Goal: Book appointment/travel/reservation

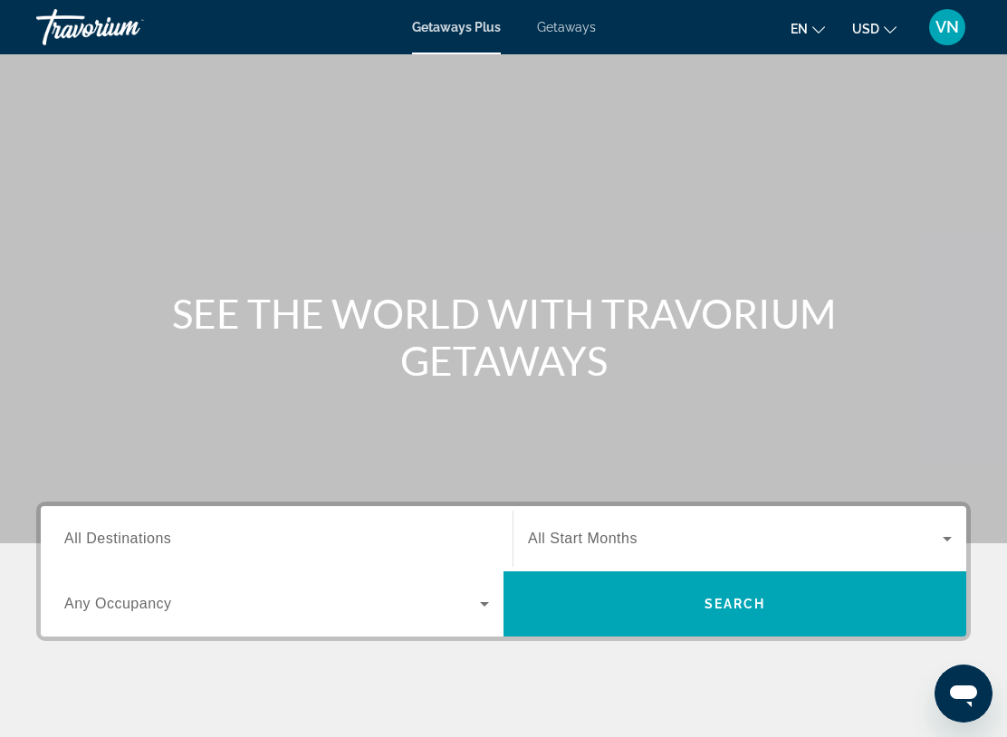
click at [579, 24] on span "Getaways" at bounding box center [566, 27] width 59 height 14
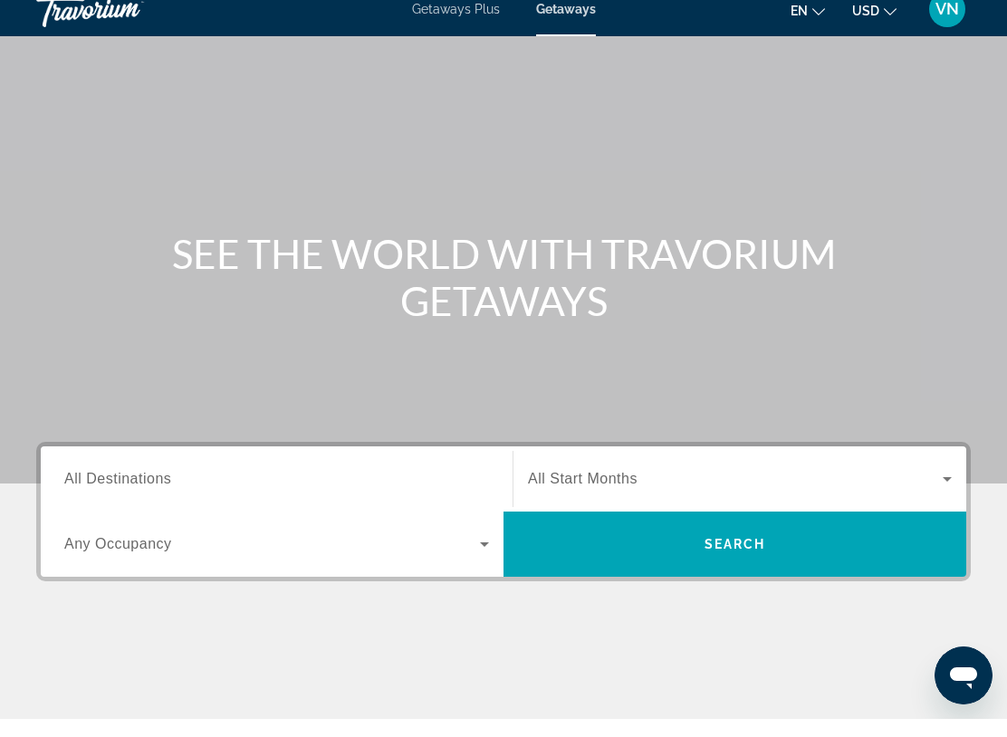
scroll to position [43, 0]
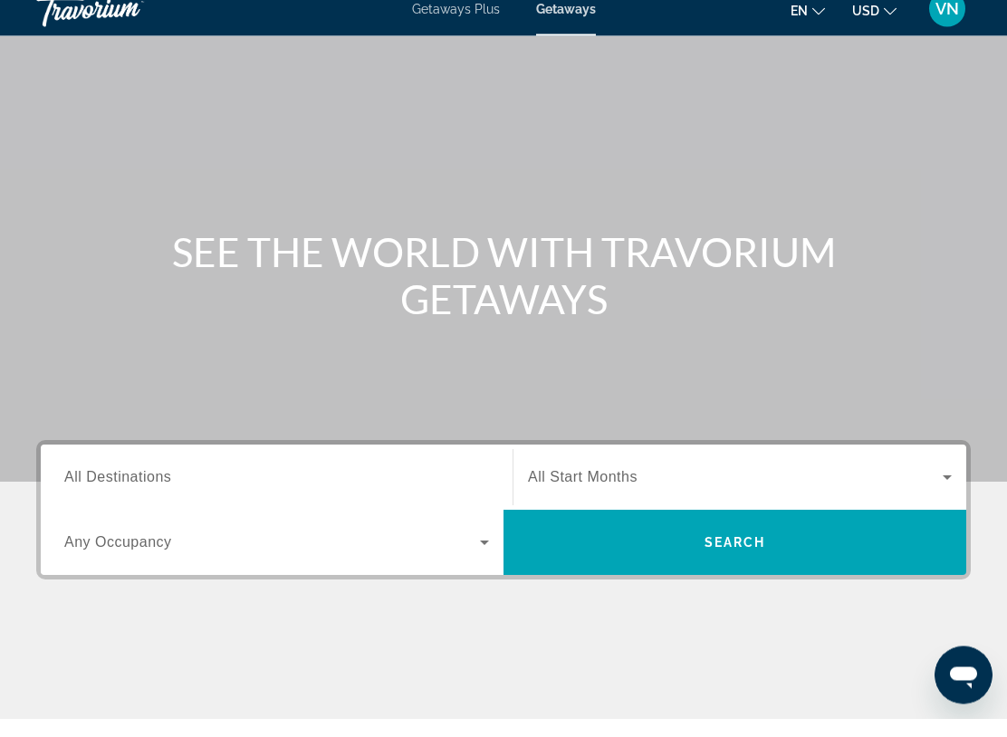
click at [156, 488] on span "All Destinations" at bounding box center [117, 495] width 107 height 15
click at [156, 486] on input "Destination All Destinations" at bounding box center [276, 497] width 425 height 22
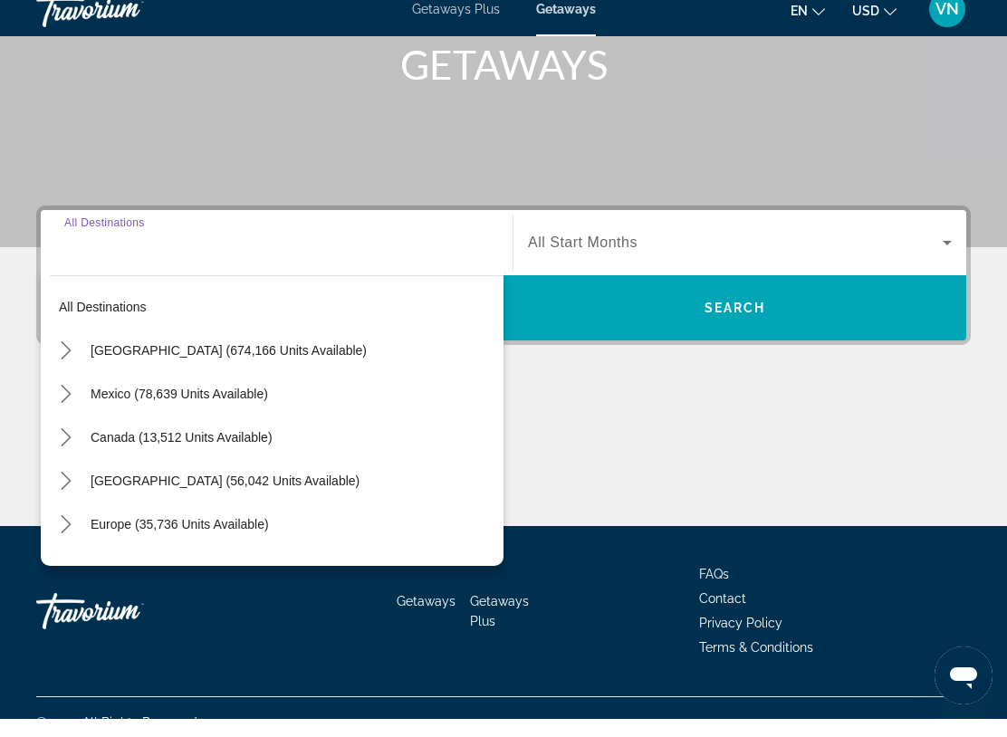
scroll to position [306, 0]
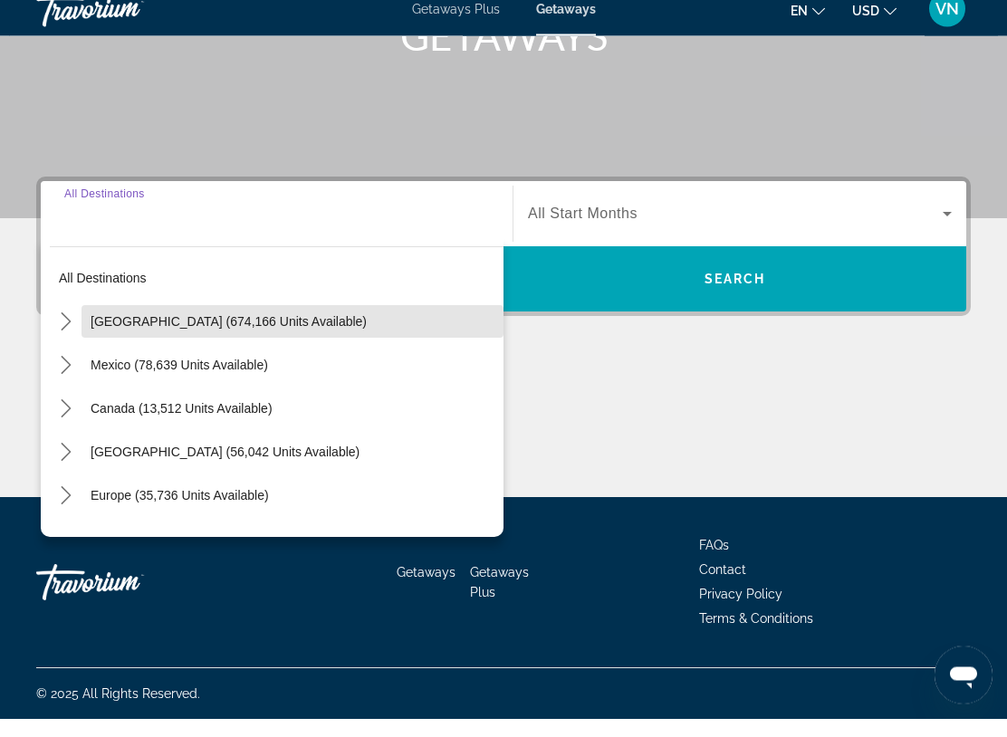
click at [181, 333] on span "[GEOGRAPHIC_DATA] (674,166 units available)" at bounding box center [229, 340] width 276 height 14
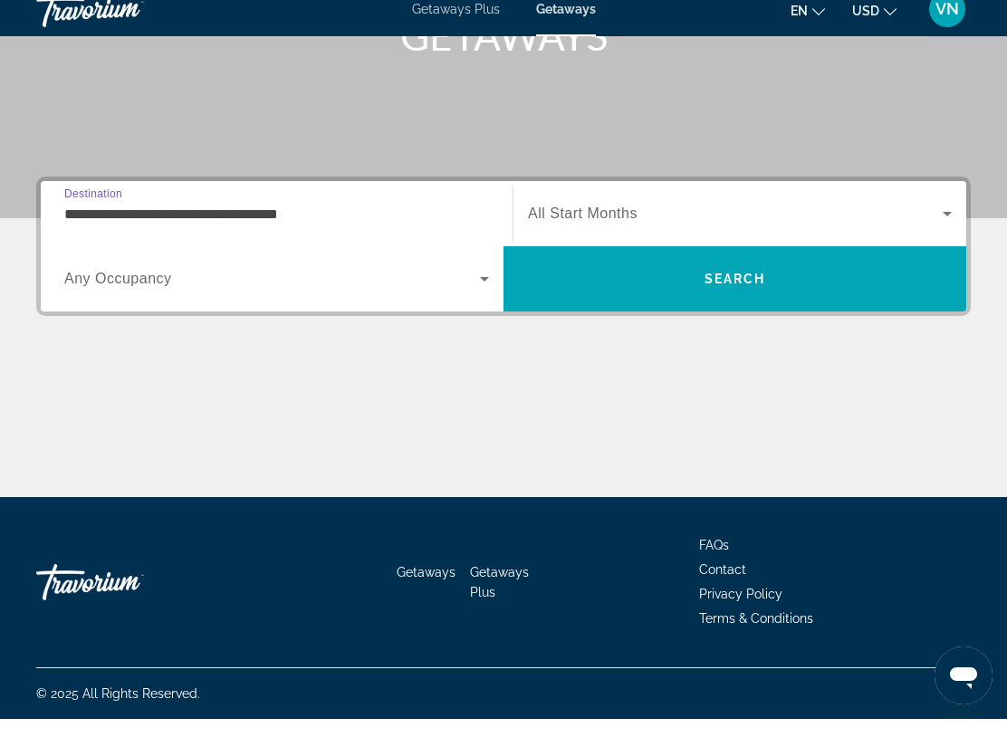
click at [188, 222] on input "**********" at bounding box center [276, 233] width 425 height 22
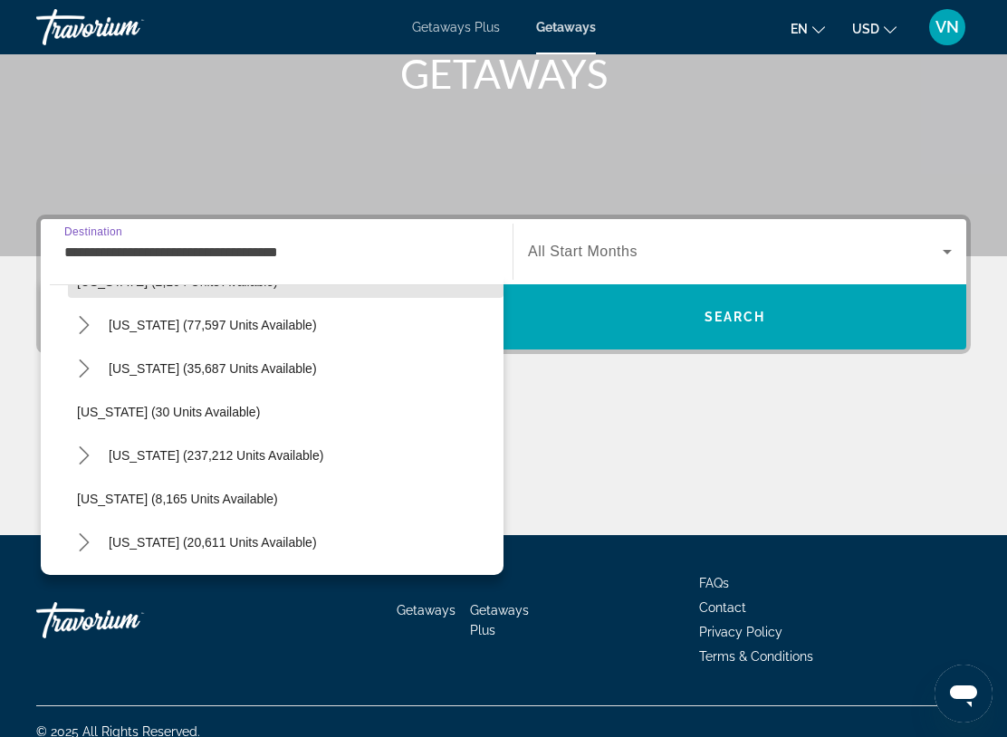
scroll to position [166, 0]
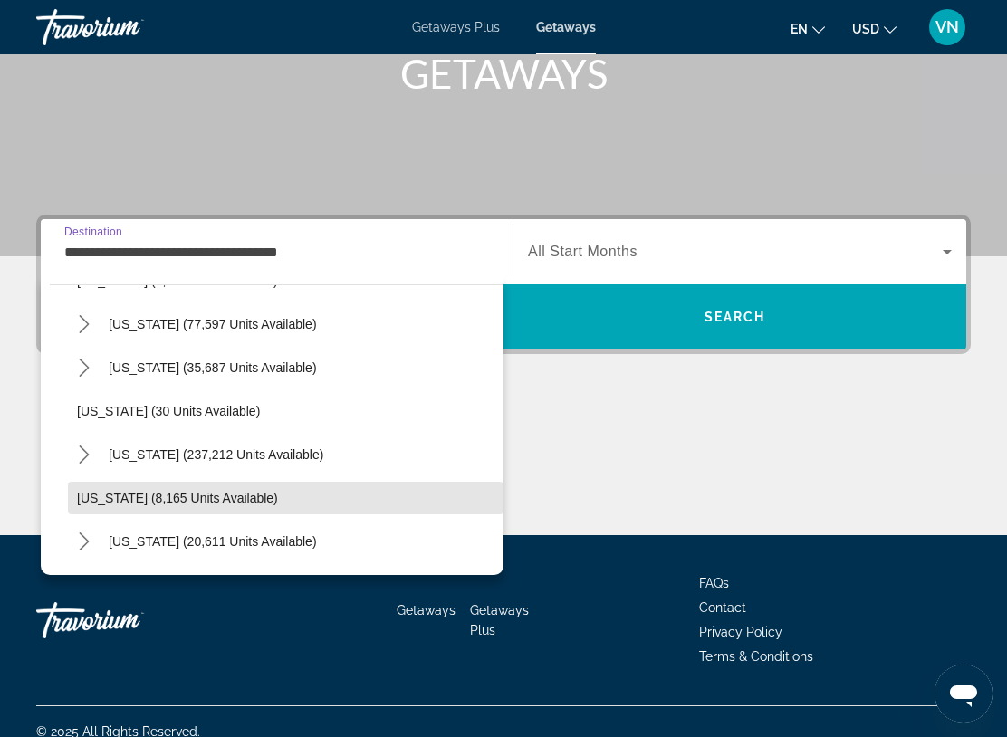
click at [120, 494] on span "[US_STATE] (8,165 units available)" at bounding box center [177, 498] width 201 height 14
type input "**********"
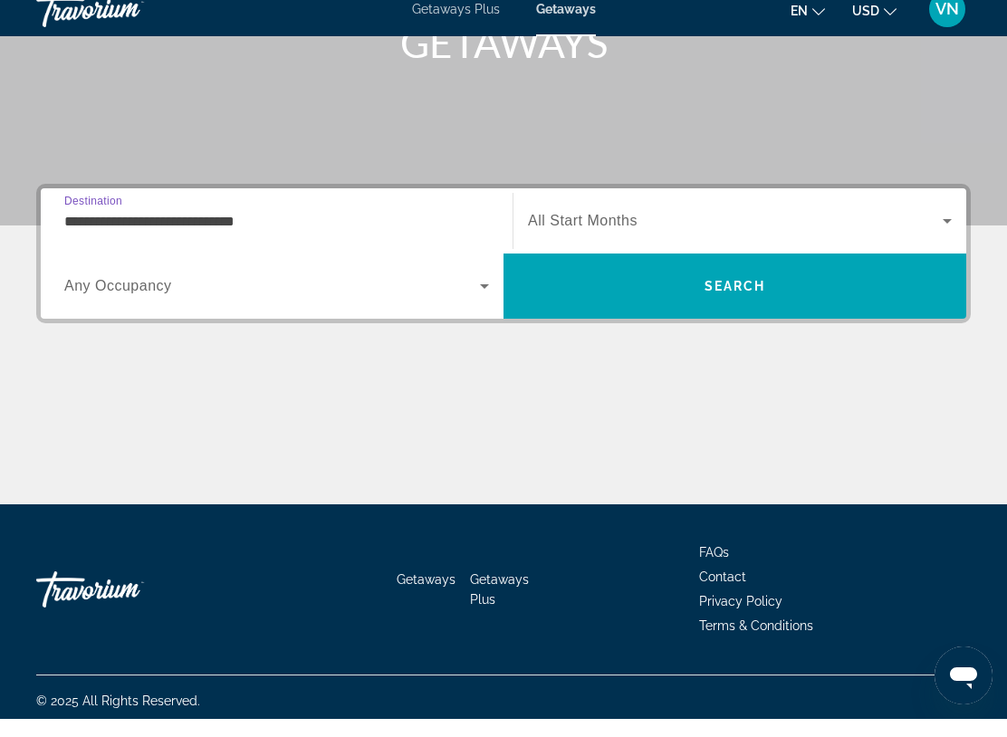
scroll to position [306, 0]
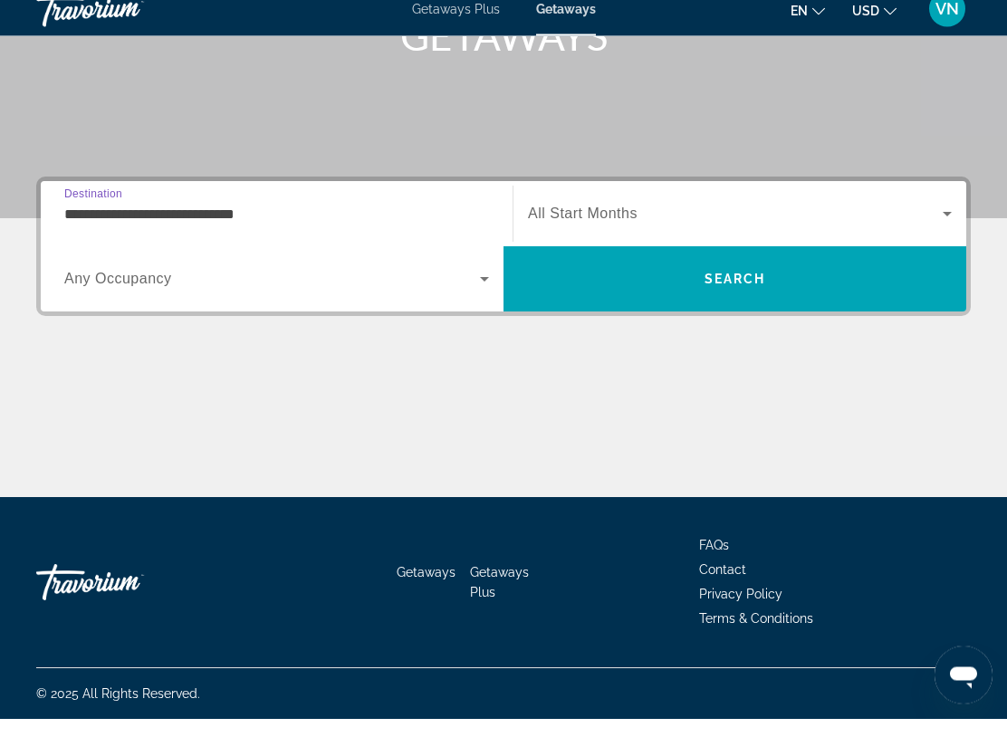
click at [617, 222] on span "Search widget" at bounding box center [735, 233] width 415 height 22
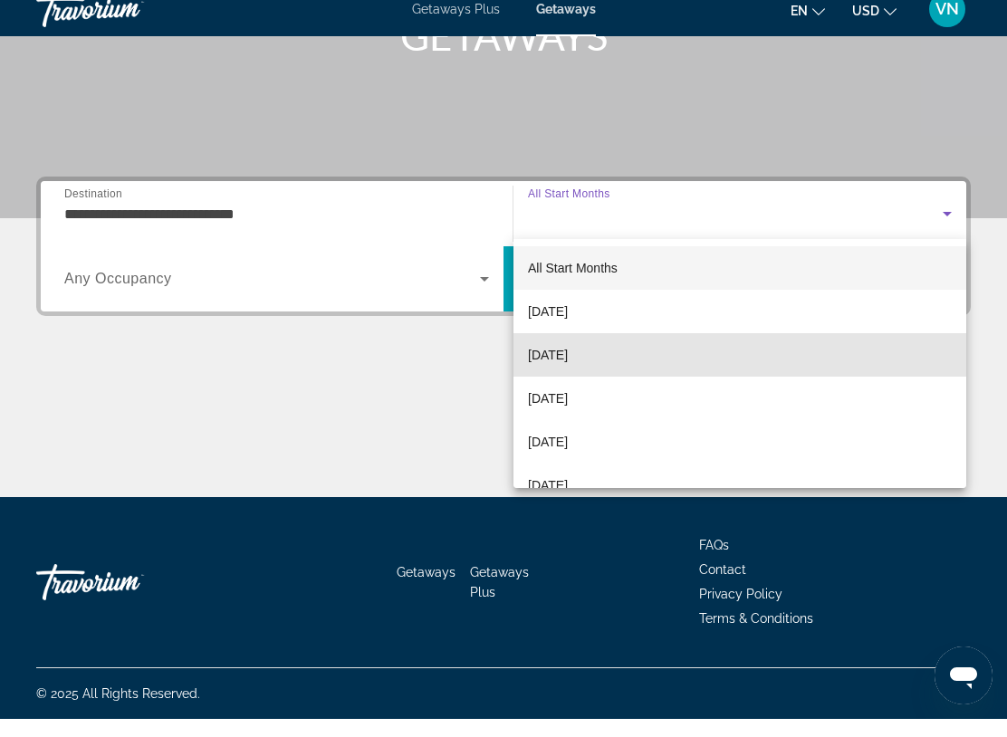
click at [568, 362] on span "[DATE]" at bounding box center [548, 373] width 40 height 22
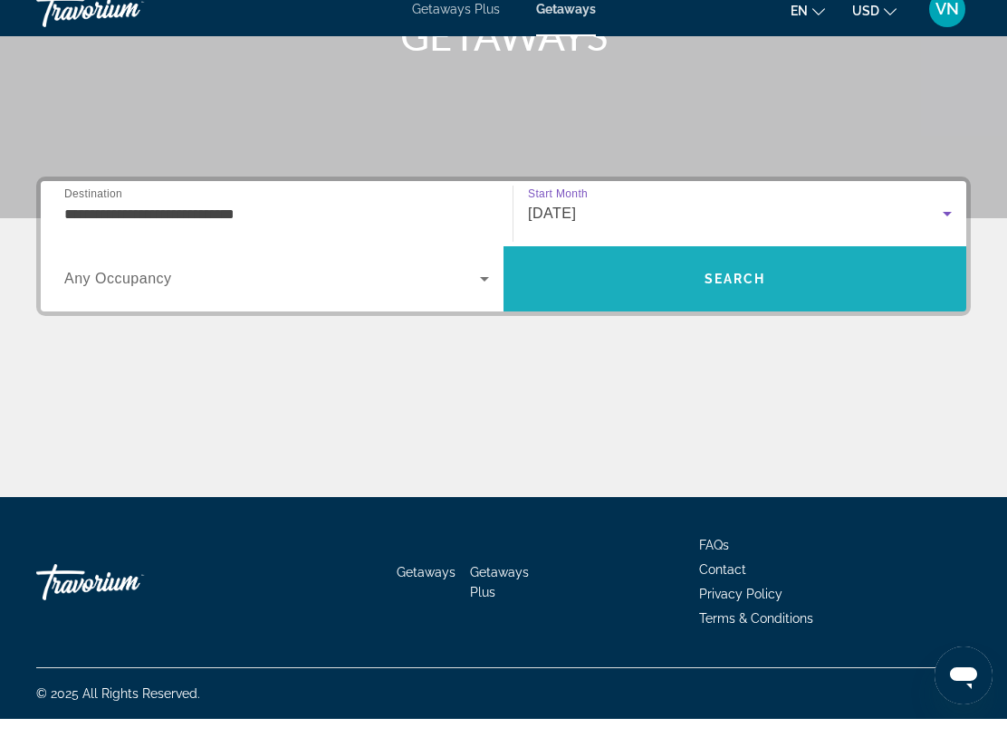
click at [748, 275] on span "Search" at bounding box center [735, 296] width 463 height 43
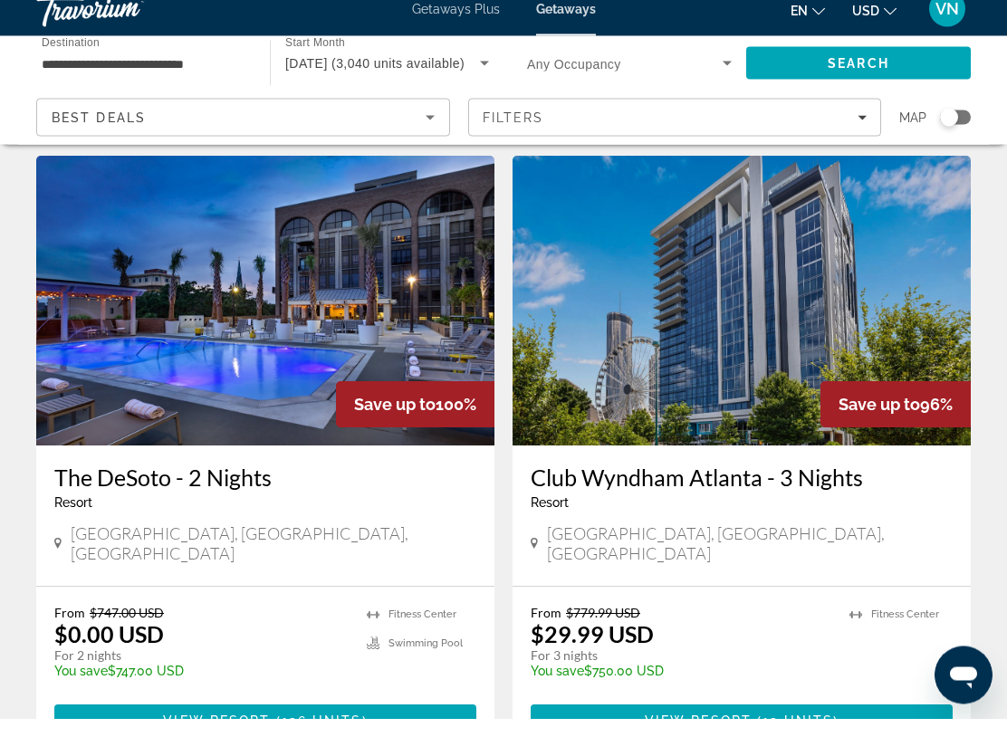
scroll to position [717, 0]
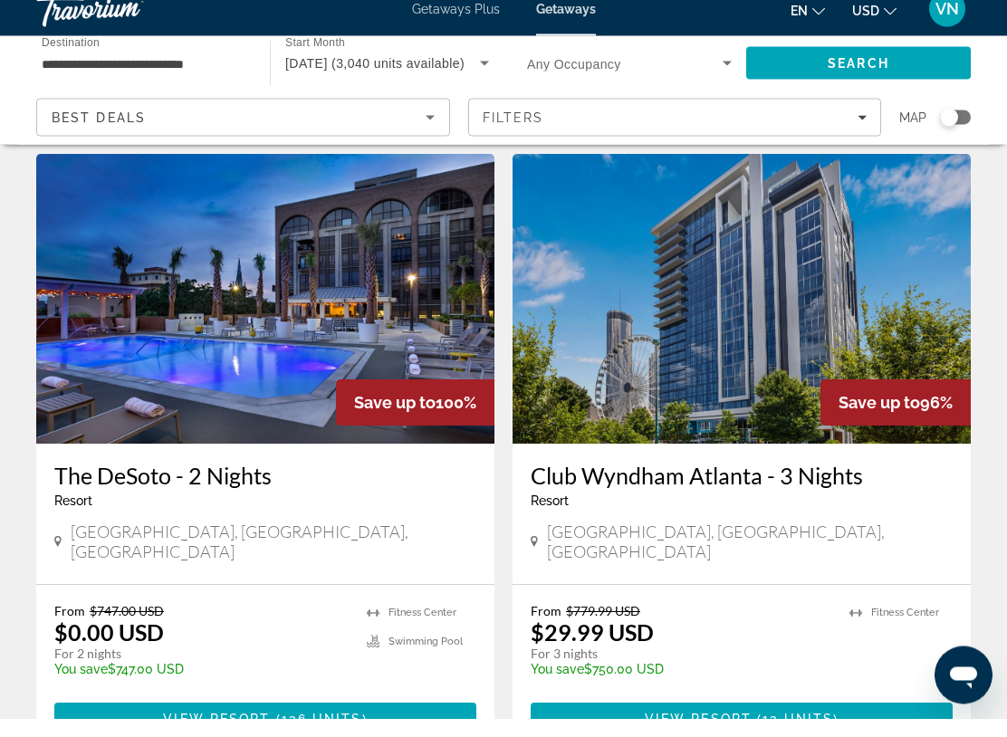
click at [389, 257] on img "Main content" at bounding box center [265, 318] width 458 height 290
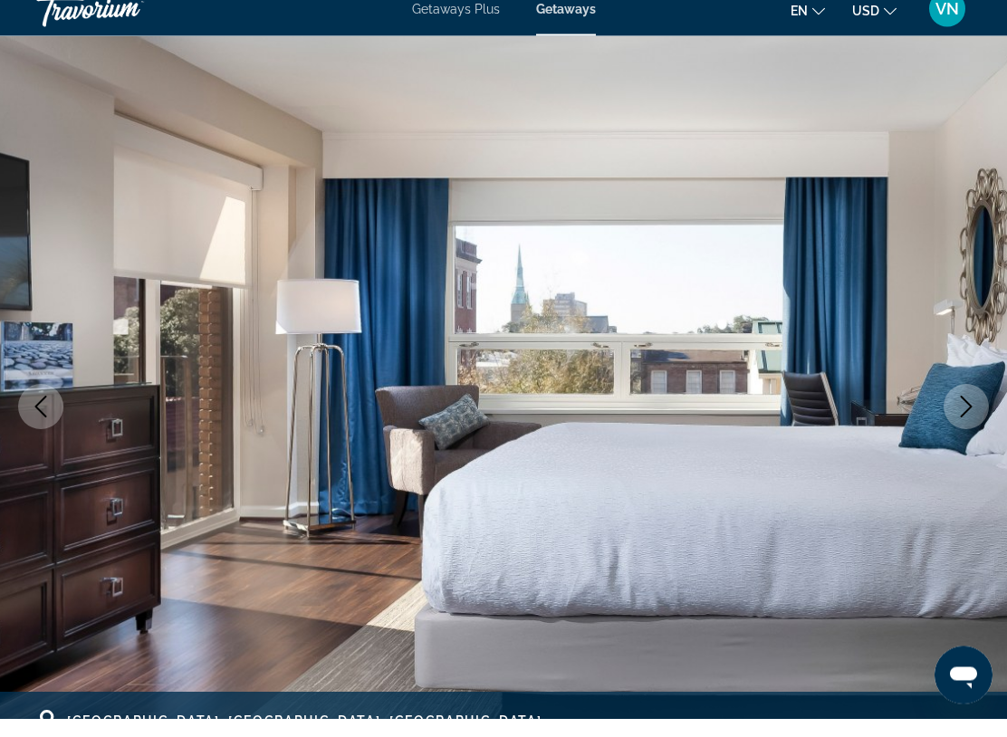
scroll to position [62, 0]
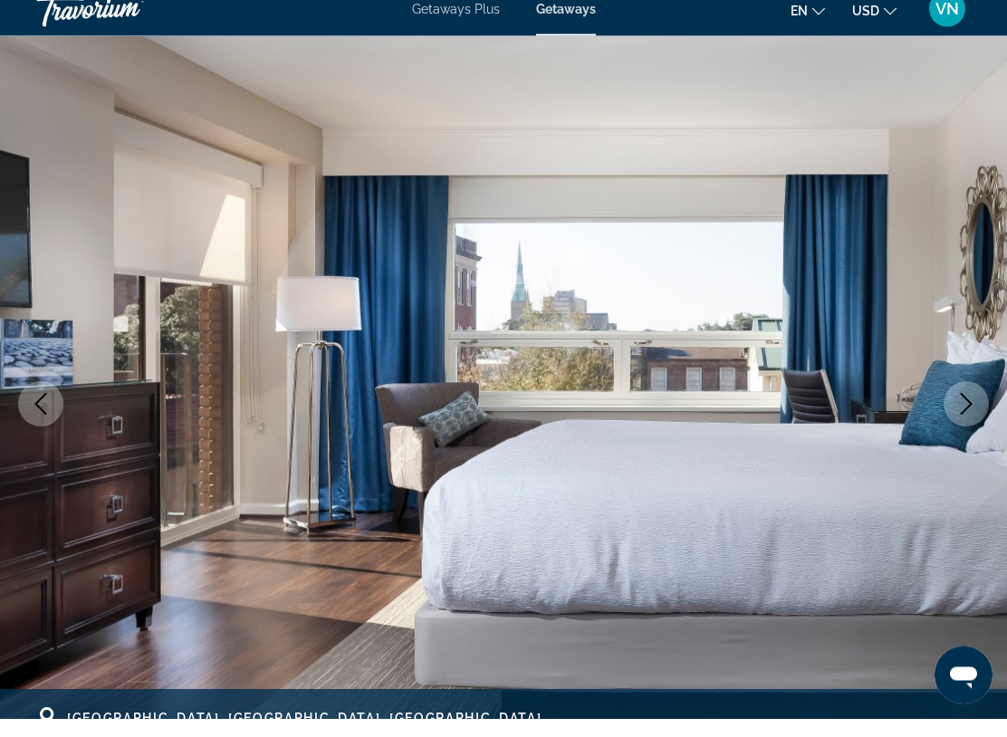
click at [950, 401] on button "Next image" at bounding box center [966, 422] width 45 height 45
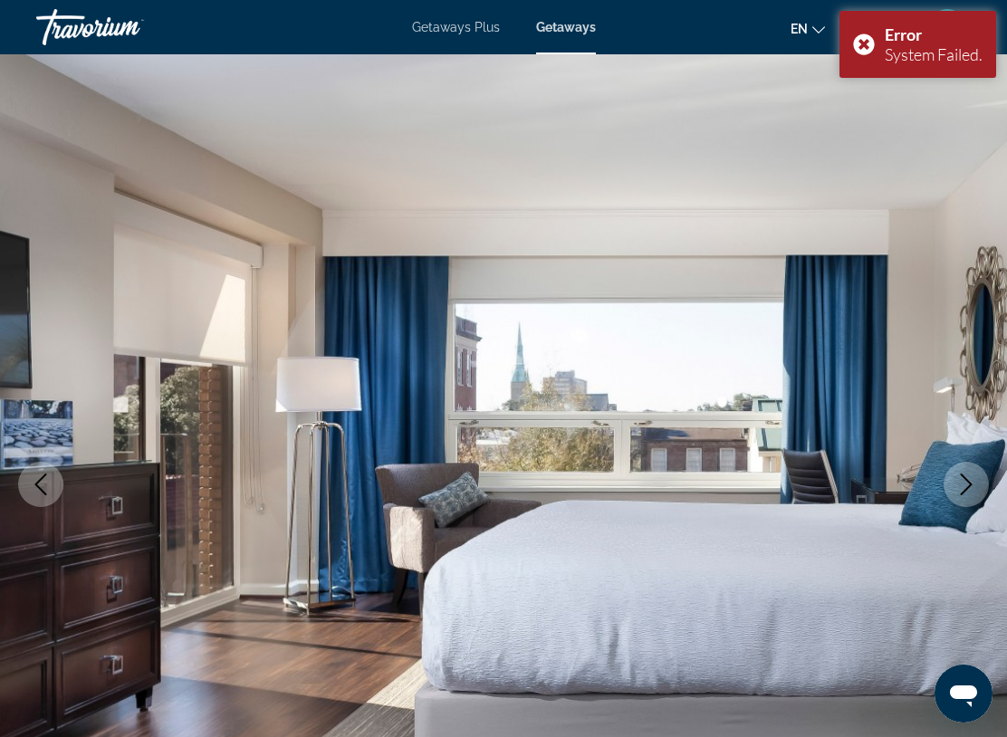
click at [977, 478] on button "Next image" at bounding box center [966, 484] width 45 height 45
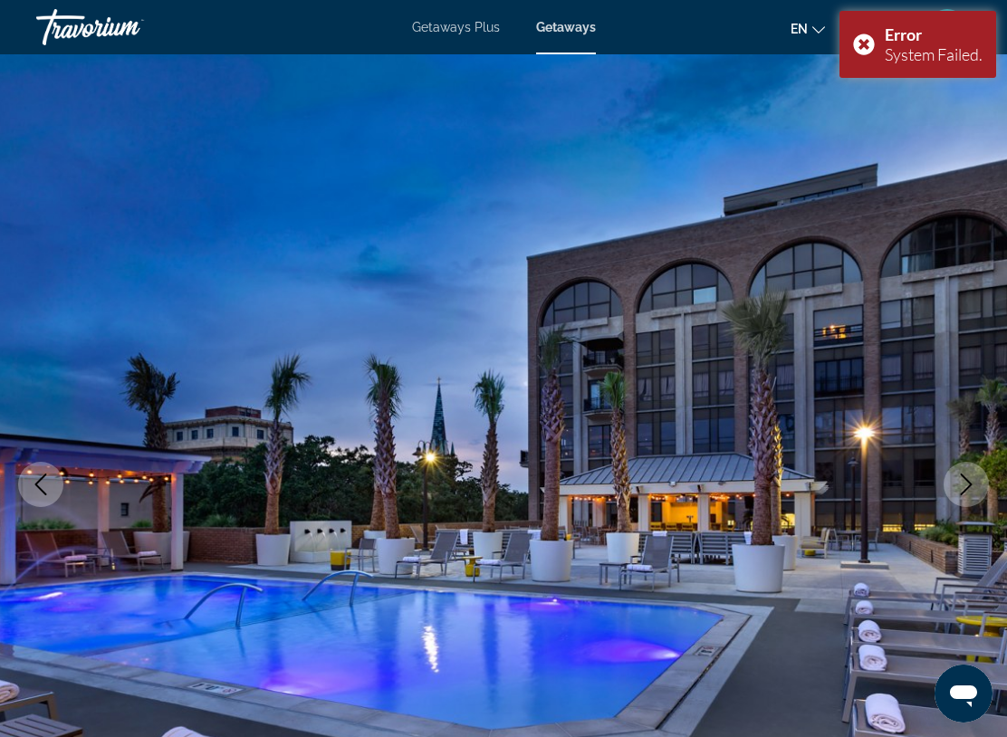
click at [959, 486] on icon "Next image" at bounding box center [967, 485] width 22 height 22
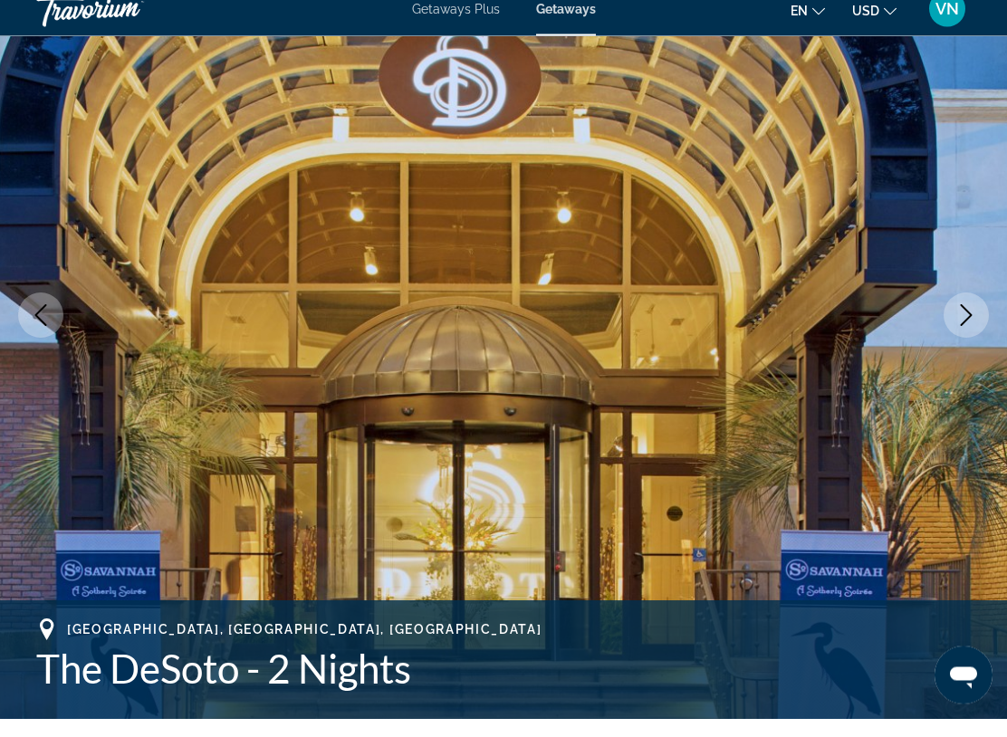
scroll to position [151, 0]
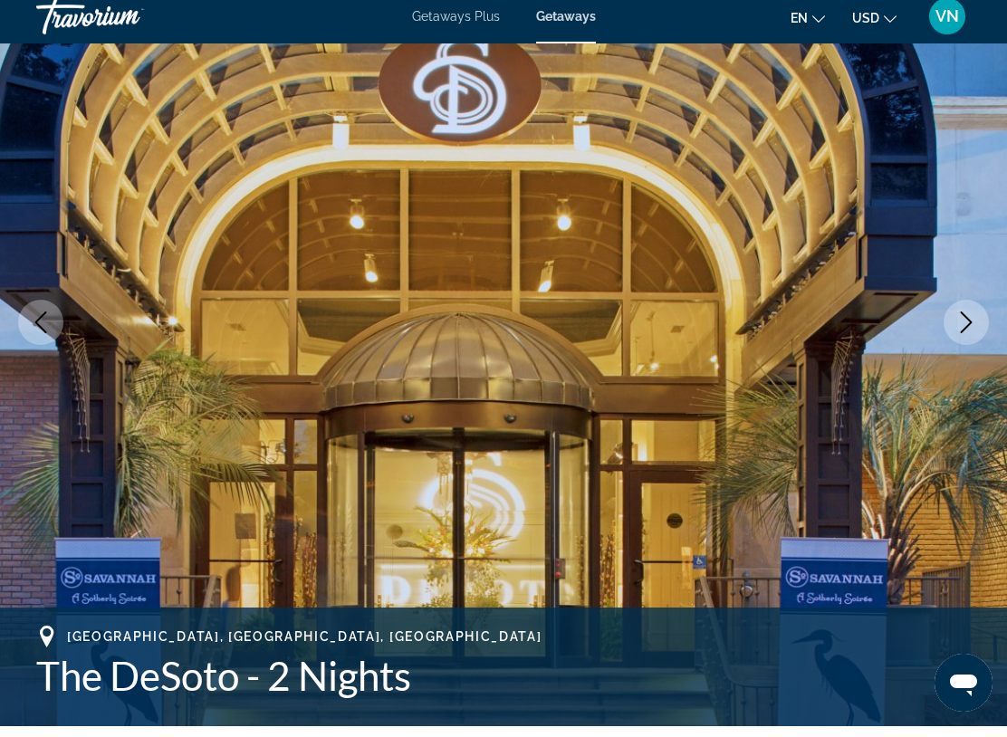
click at [957, 322] on icon "Next image" at bounding box center [967, 333] width 22 height 22
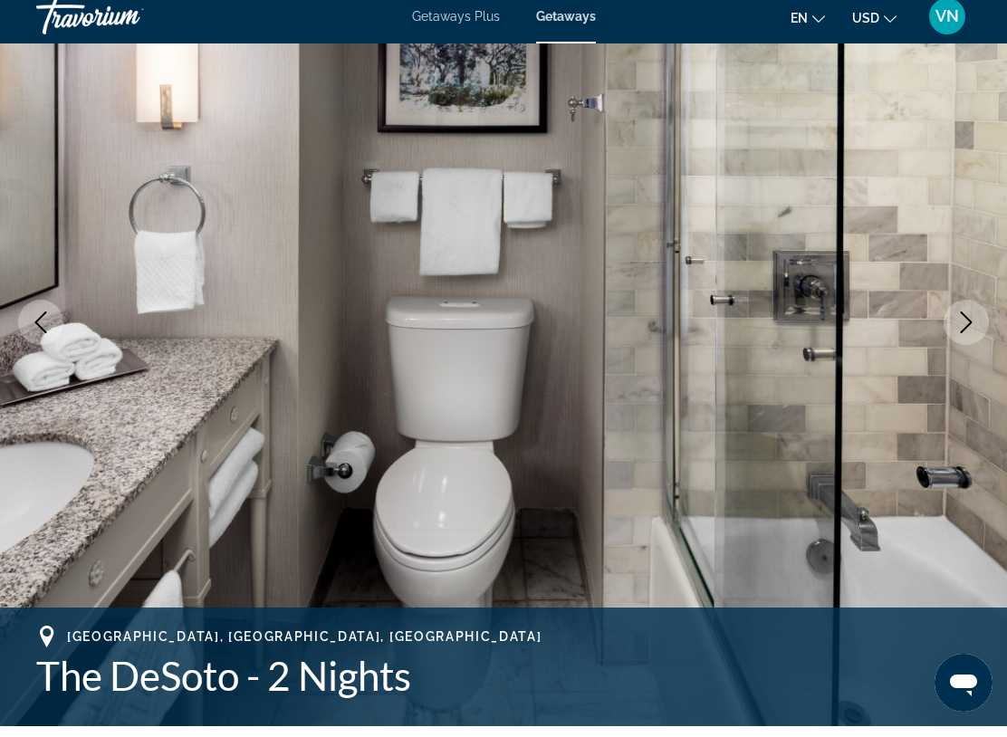
click at [964, 326] on icon "Next image" at bounding box center [967, 333] width 22 height 22
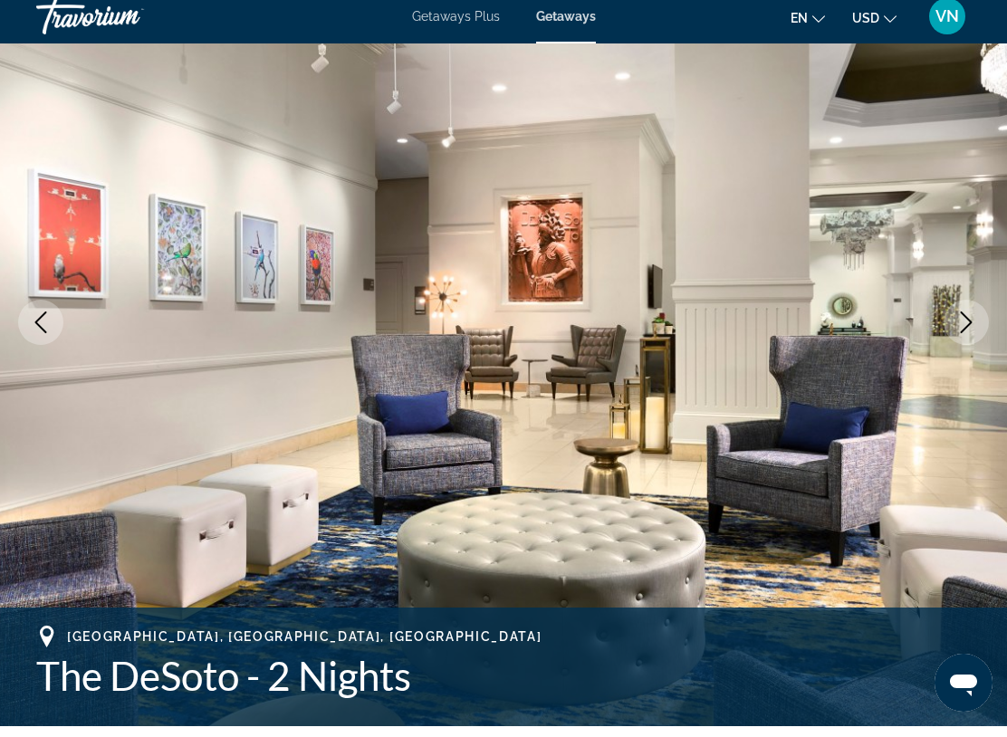
click at [942, 326] on img "Main content" at bounding box center [503, 333] width 1007 height 861
click at [984, 317] on button "Next image" at bounding box center [966, 333] width 45 height 45
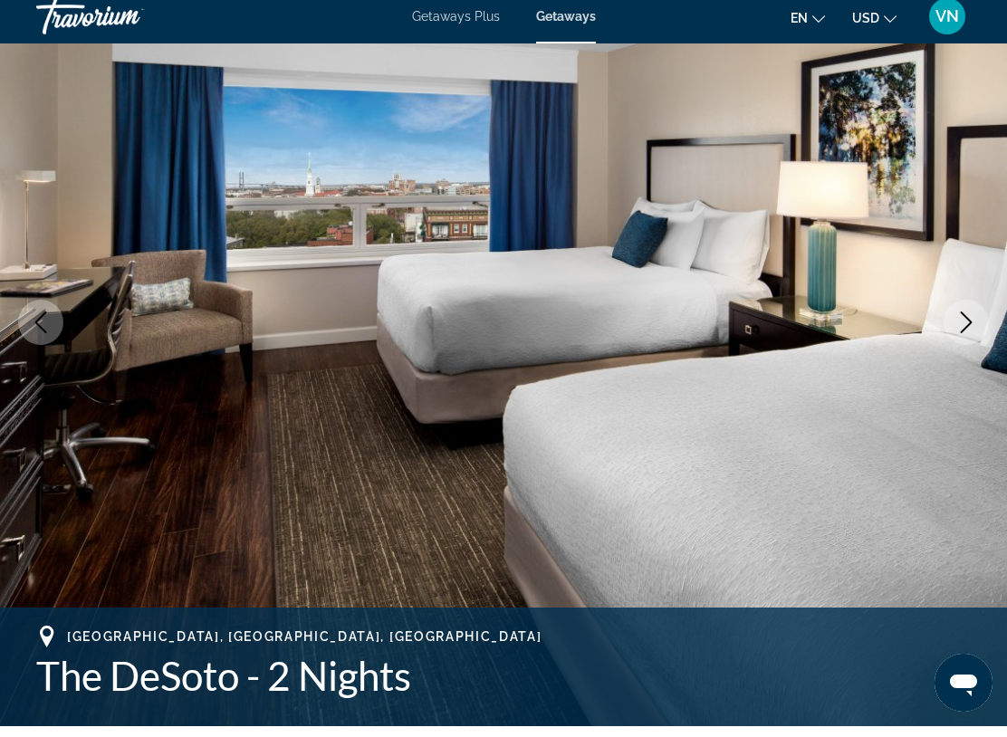
click at [974, 322] on icon "Next image" at bounding box center [967, 333] width 22 height 22
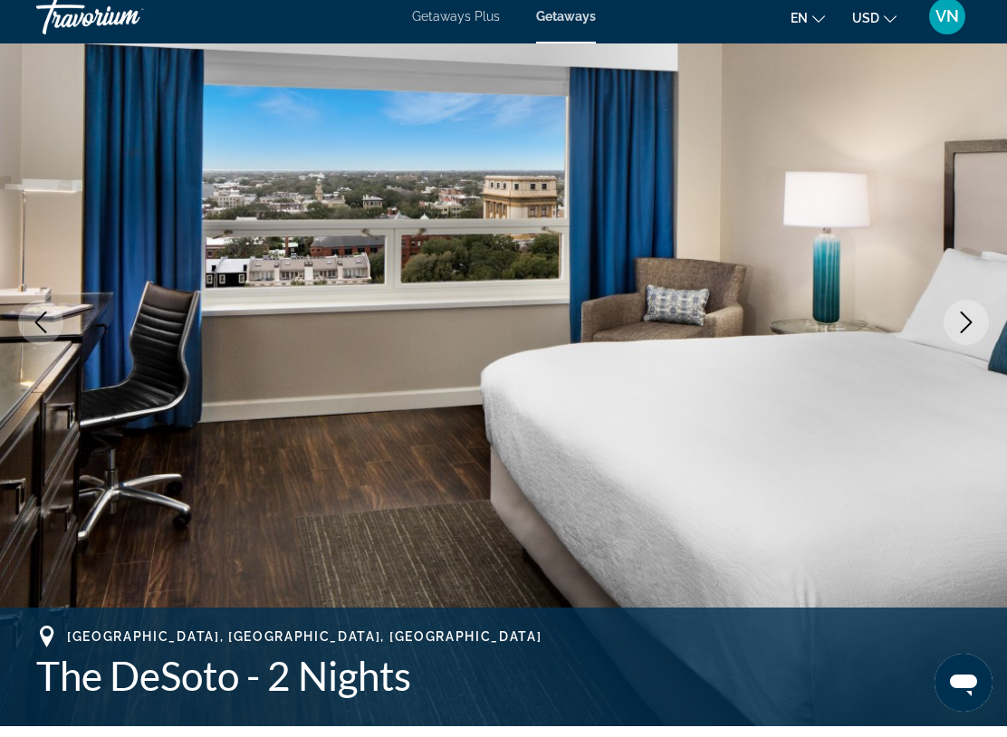
click at [987, 311] on img "Main content" at bounding box center [503, 333] width 1007 height 861
click at [975, 322] on icon "Next image" at bounding box center [967, 333] width 22 height 22
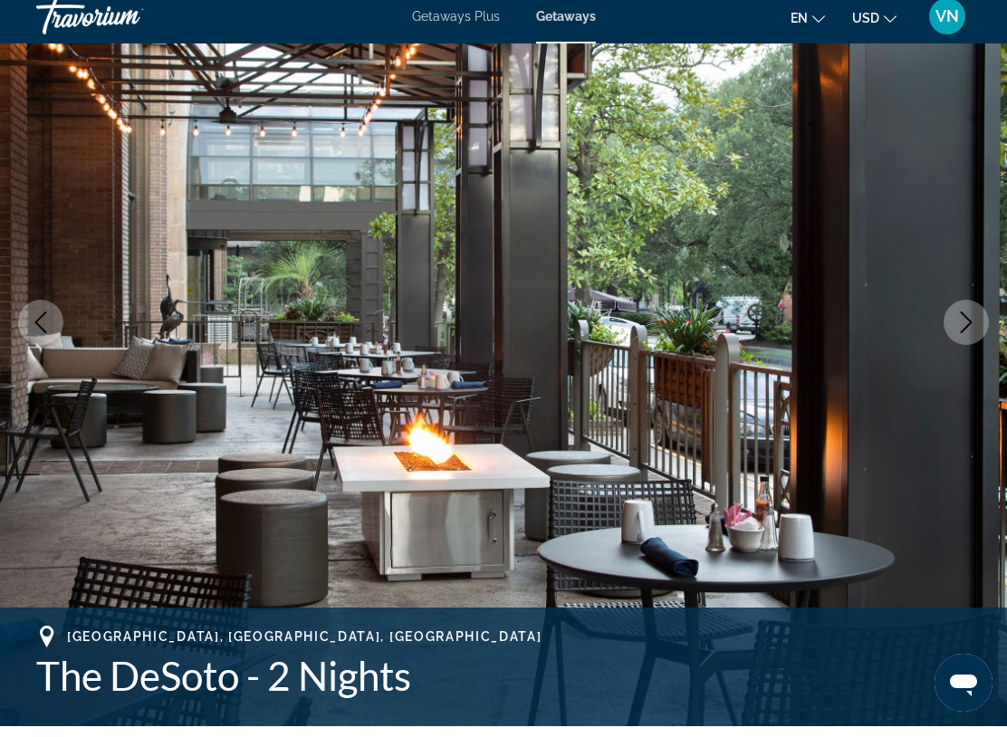
click at [979, 323] on button "Next image" at bounding box center [966, 333] width 45 height 45
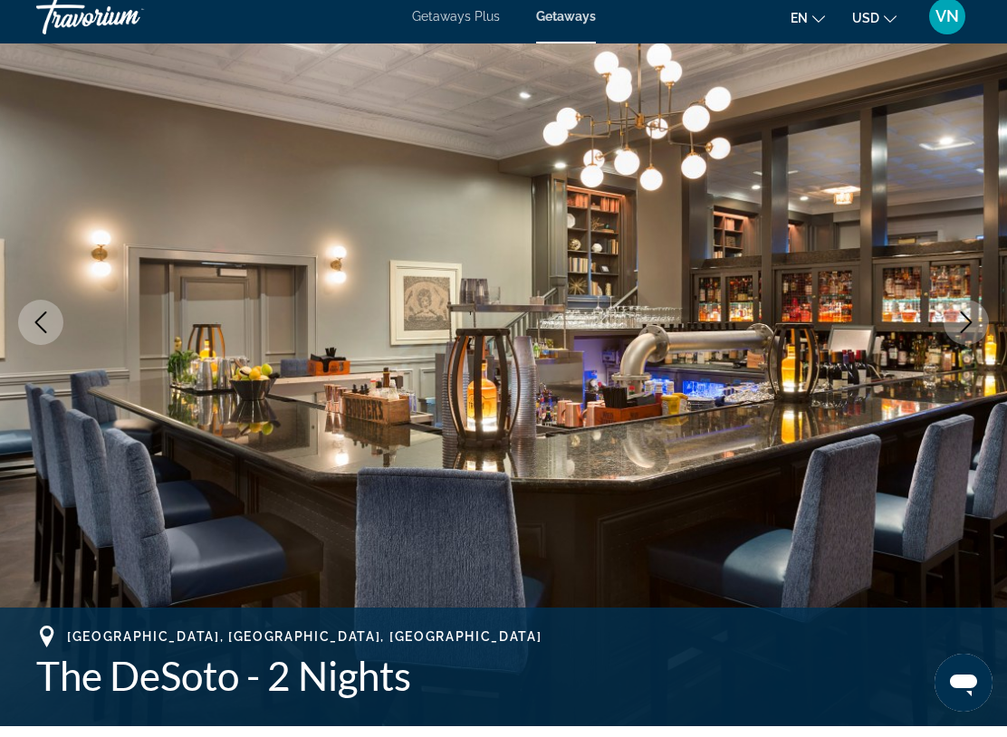
click at [960, 332] on icon "Next image" at bounding box center [967, 333] width 22 height 22
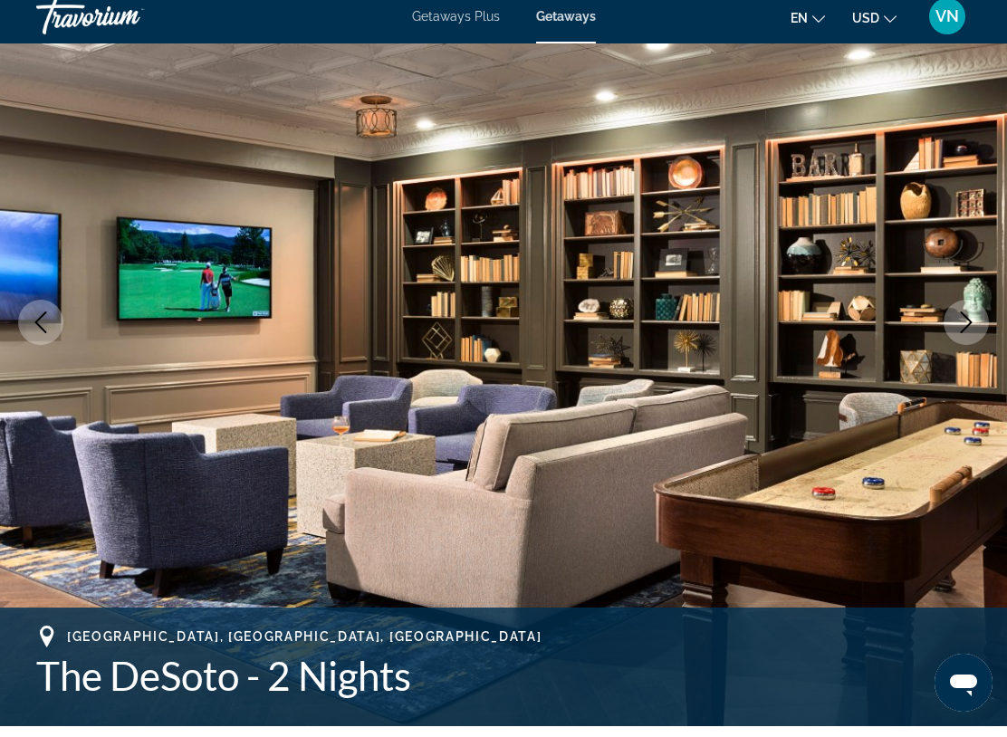
click at [967, 324] on icon "Next image" at bounding box center [967, 333] width 22 height 22
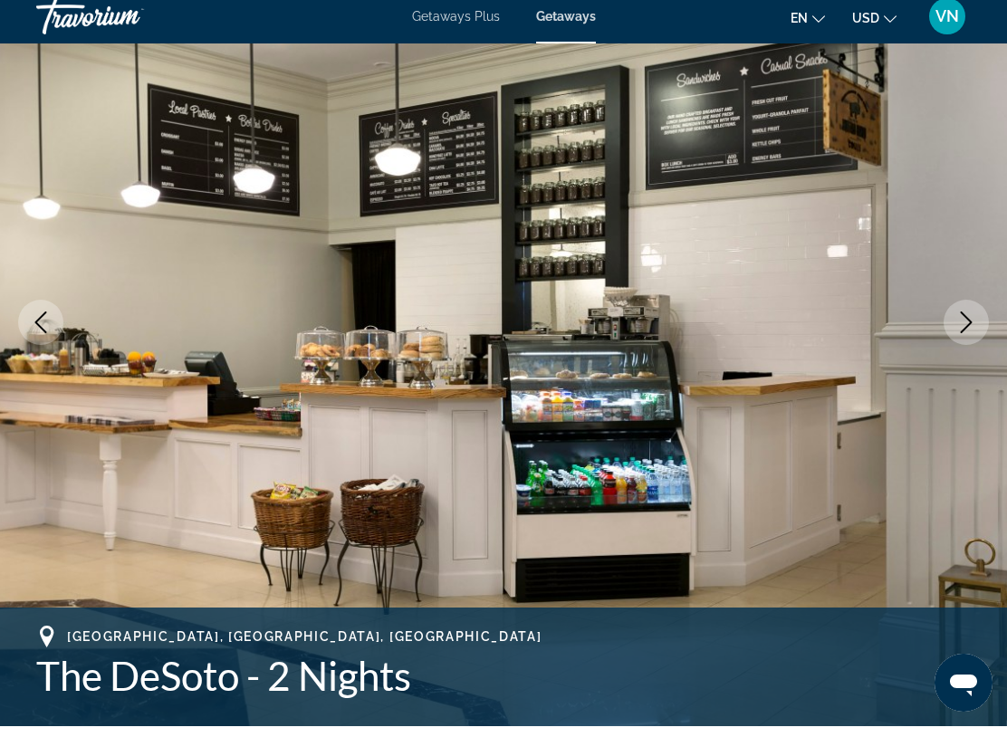
click at [970, 311] on button "Next image" at bounding box center [966, 333] width 45 height 45
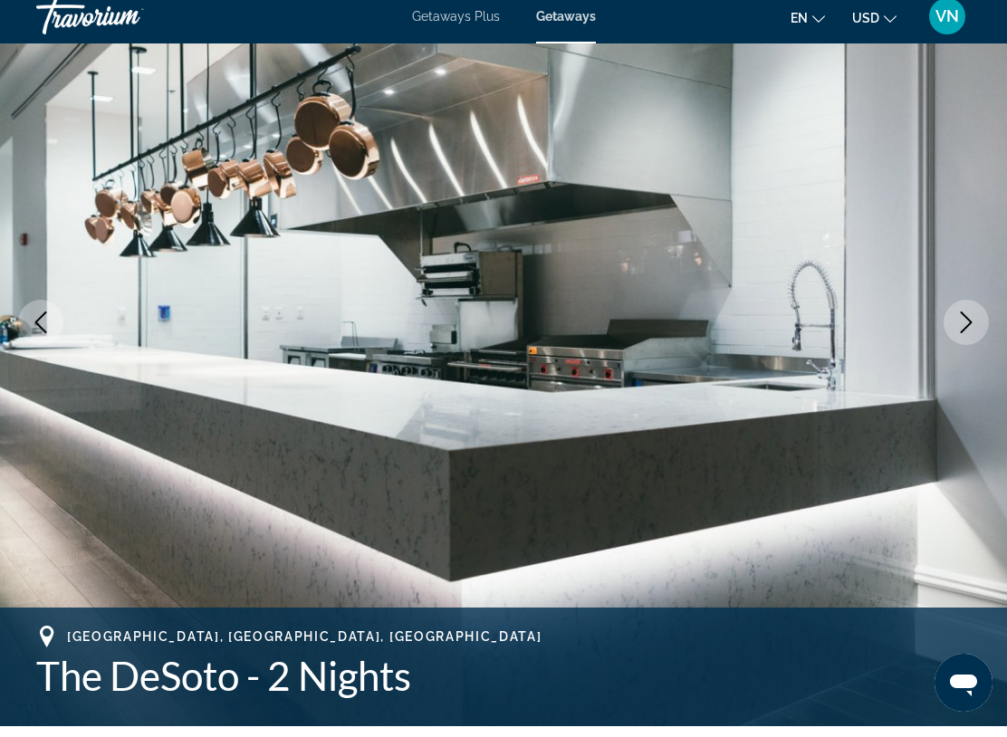
click at [947, 313] on button "Next image" at bounding box center [966, 333] width 45 height 45
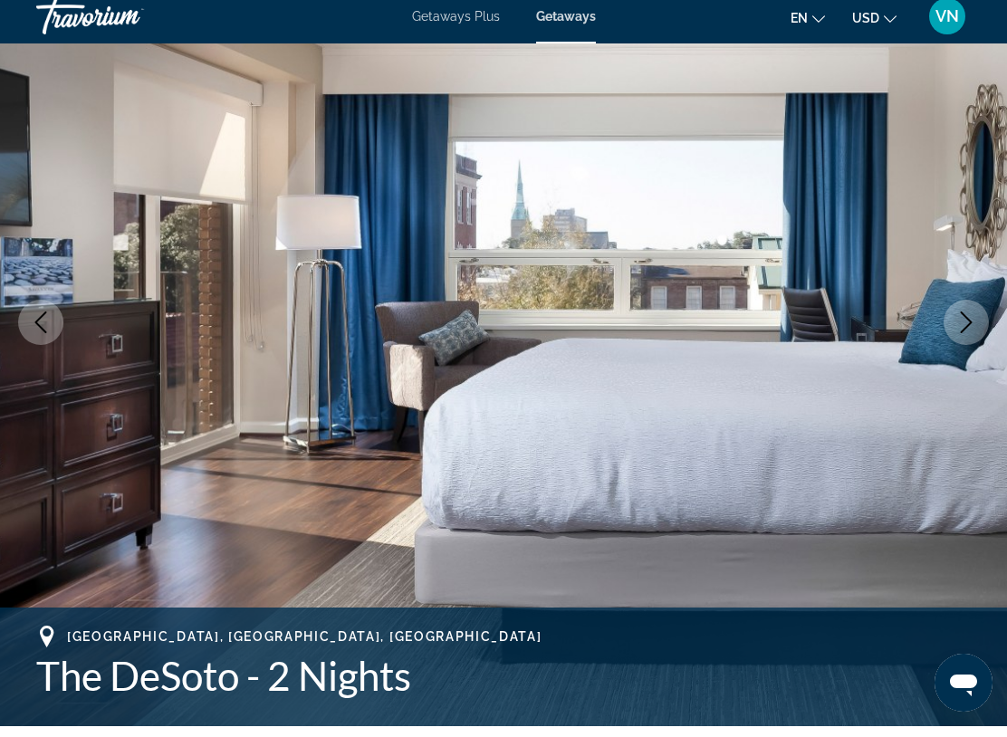
click at [967, 311] on button "Next image" at bounding box center [966, 333] width 45 height 45
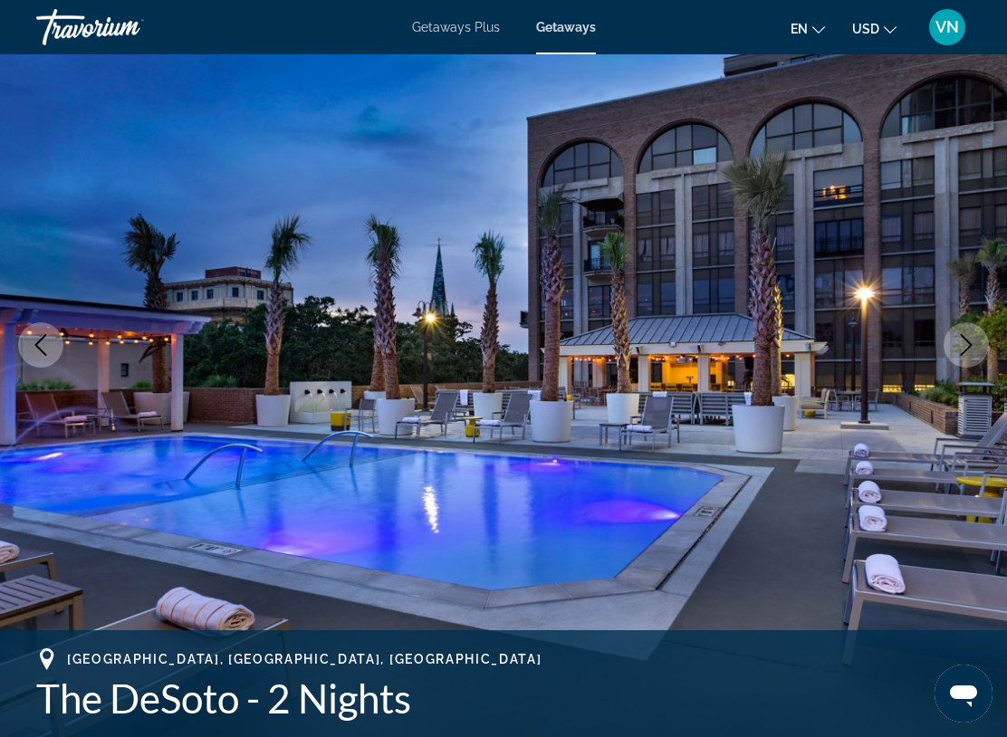
scroll to position [0, 0]
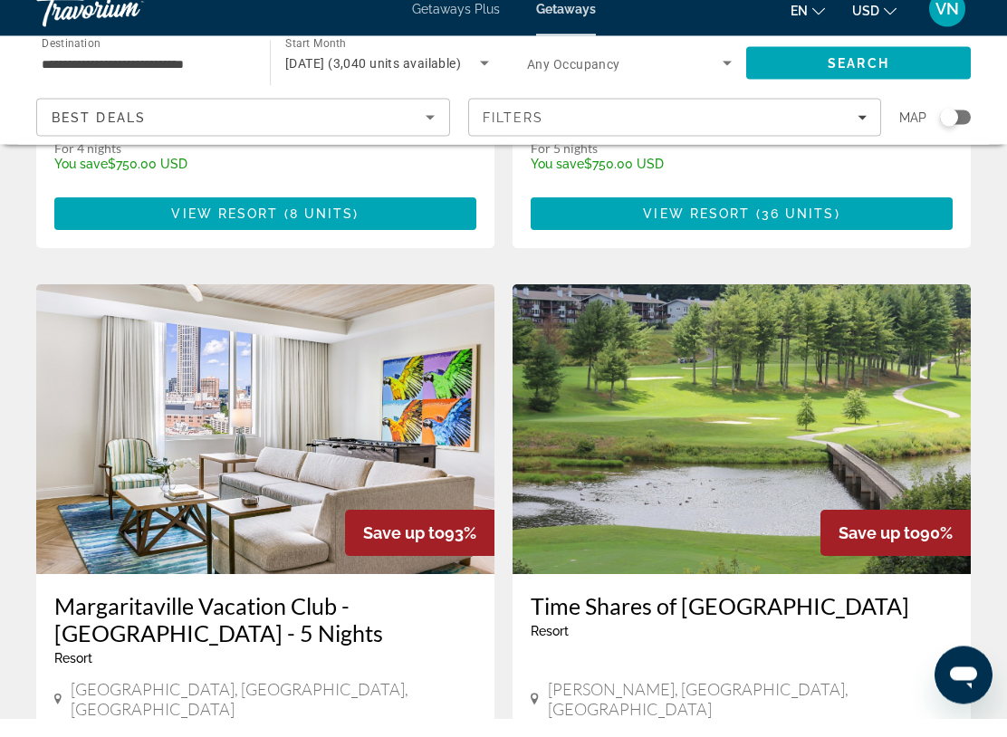
scroll to position [1859, 0]
click at [643, 303] on img "Main content" at bounding box center [742, 448] width 458 height 290
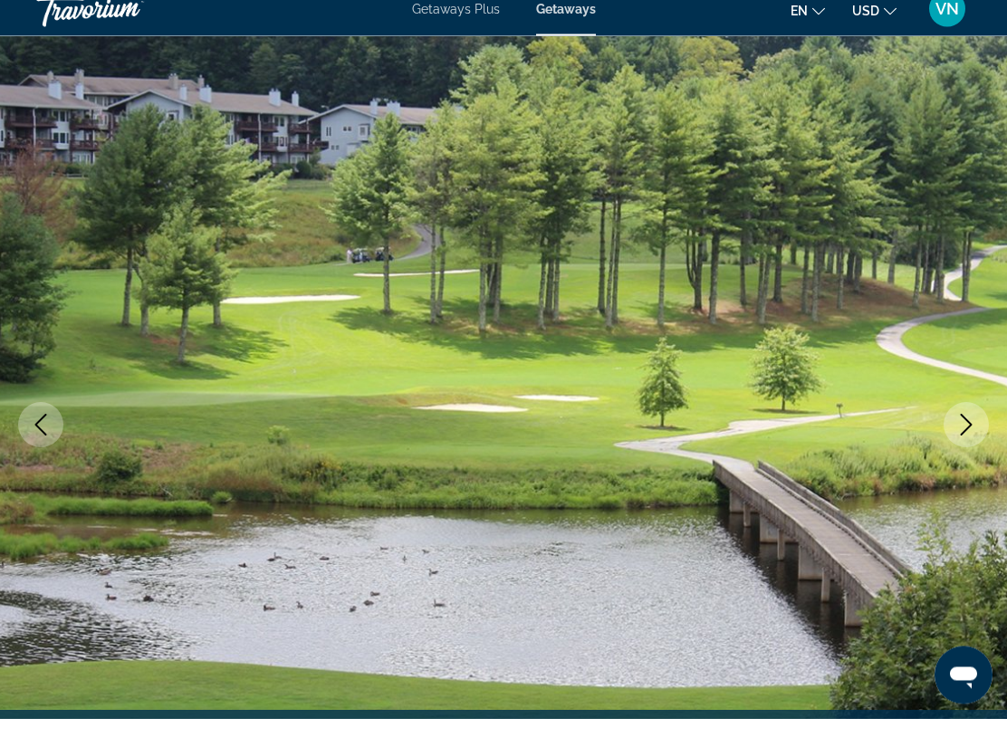
scroll to position [43, 0]
click at [964, 431] on icon "Next image" at bounding box center [967, 442] width 22 height 22
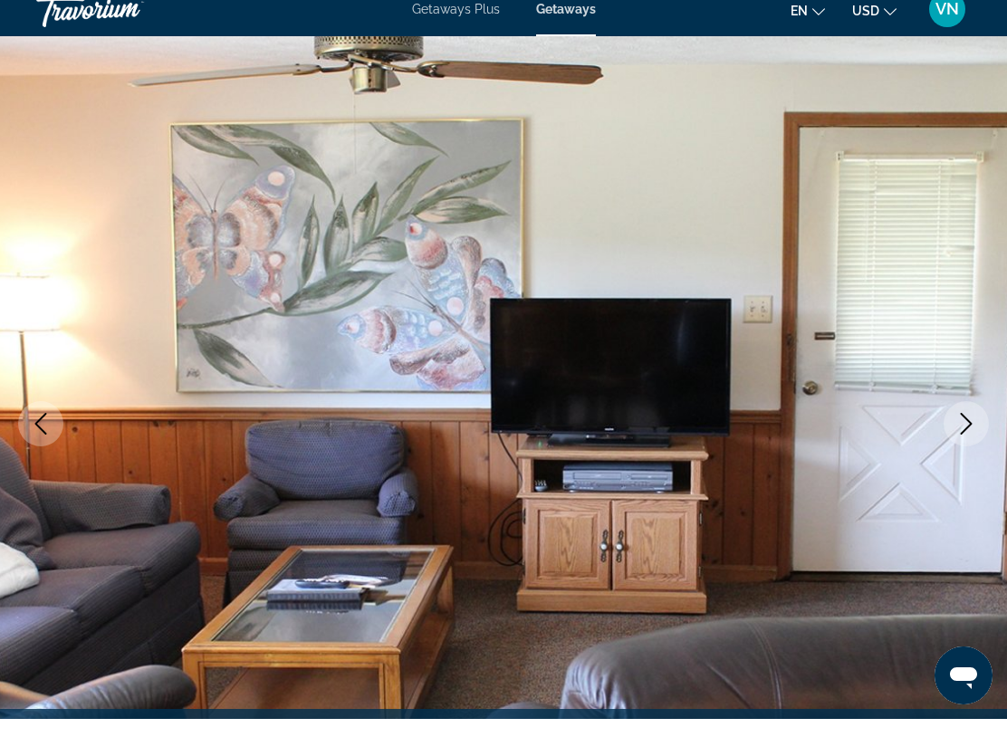
click at [960, 419] on button "Next image" at bounding box center [966, 441] width 45 height 45
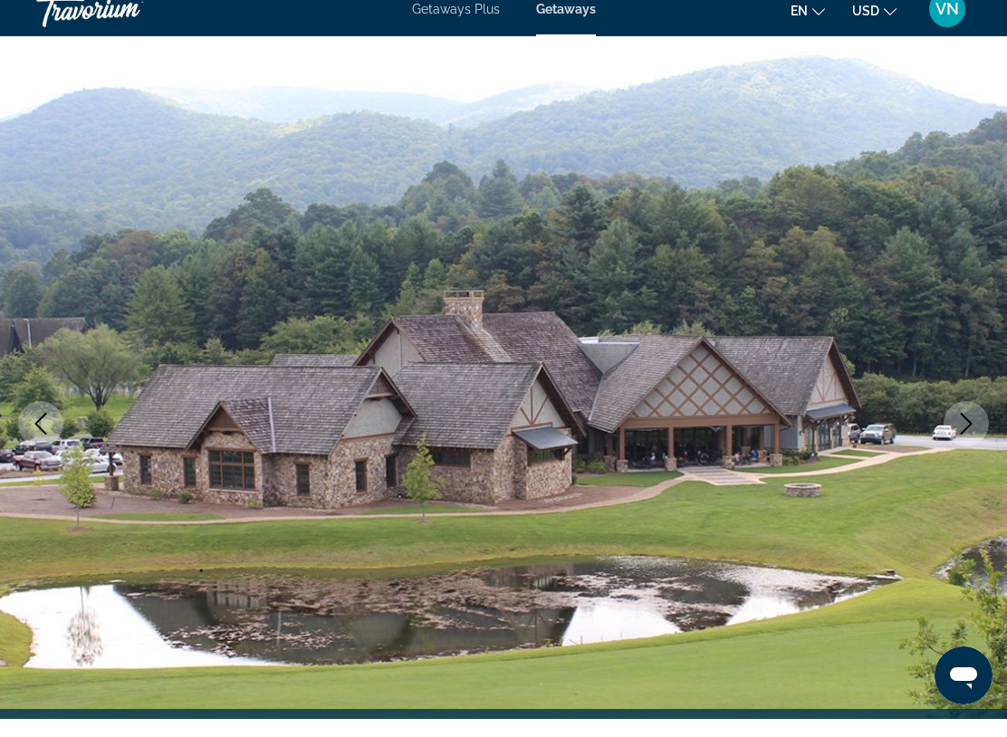
click at [968, 431] on icon "Next image" at bounding box center [967, 442] width 22 height 22
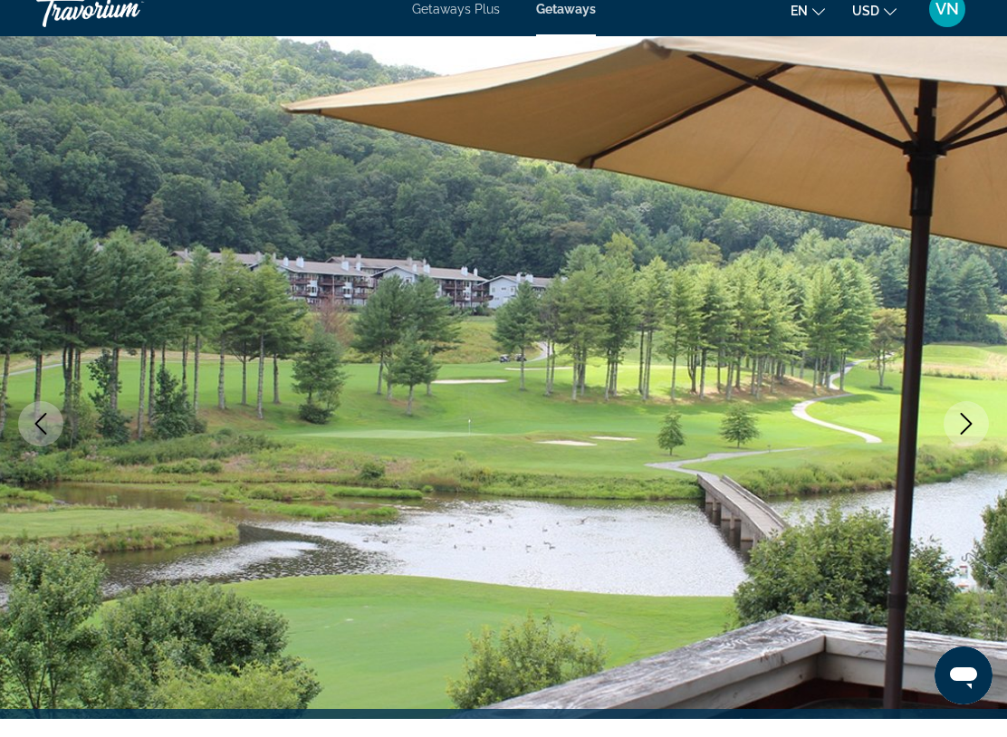
click at [964, 431] on icon "Next image" at bounding box center [967, 442] width 22 height 22
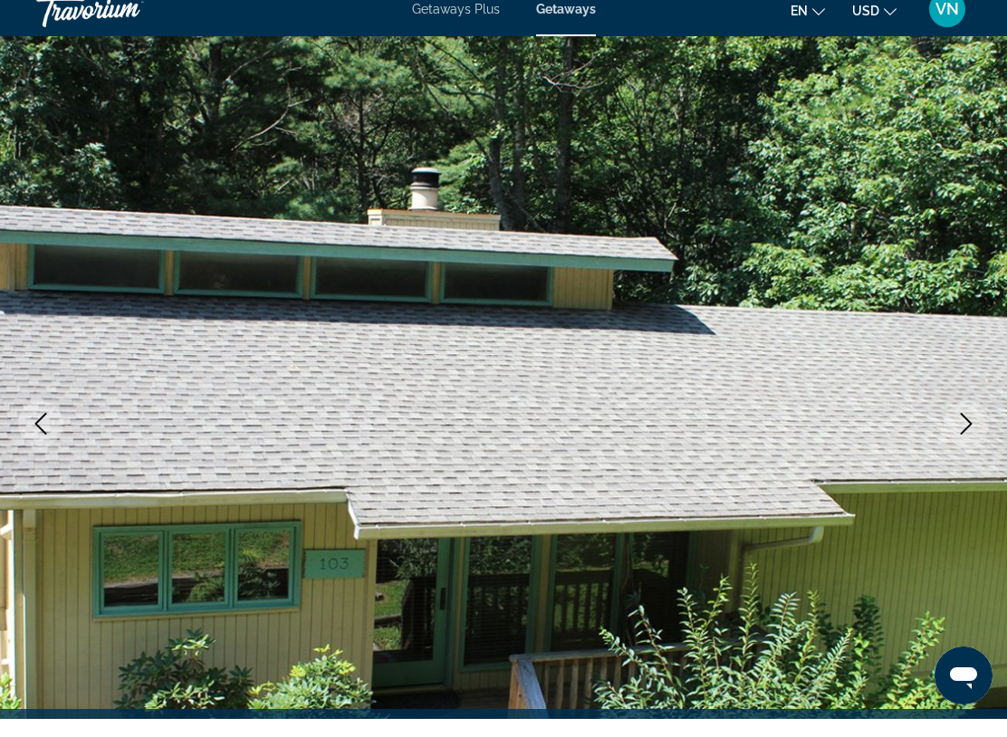
click at [949, 398] on img "Main content" at bounding box center [503, 442] width 1007 height 861
click at [961, 433] on icon "Next image" at bounding box center [967, 442] width 22 height 22
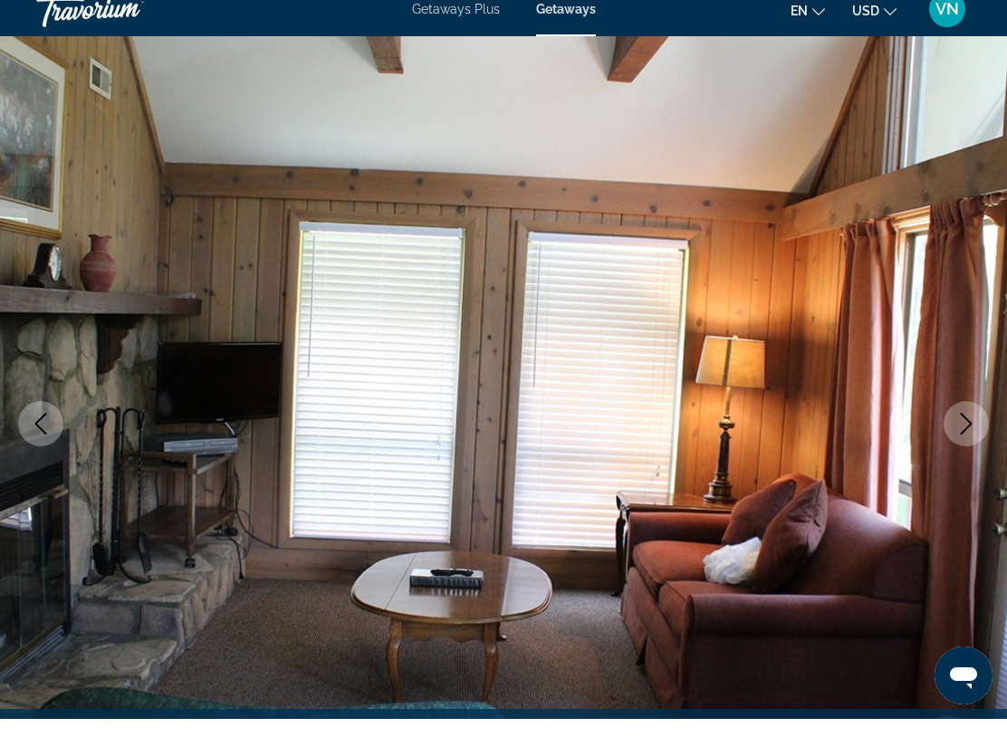
click at [964, 439] on button "Next image" at bounding box center [966, 441] width 45 height 45
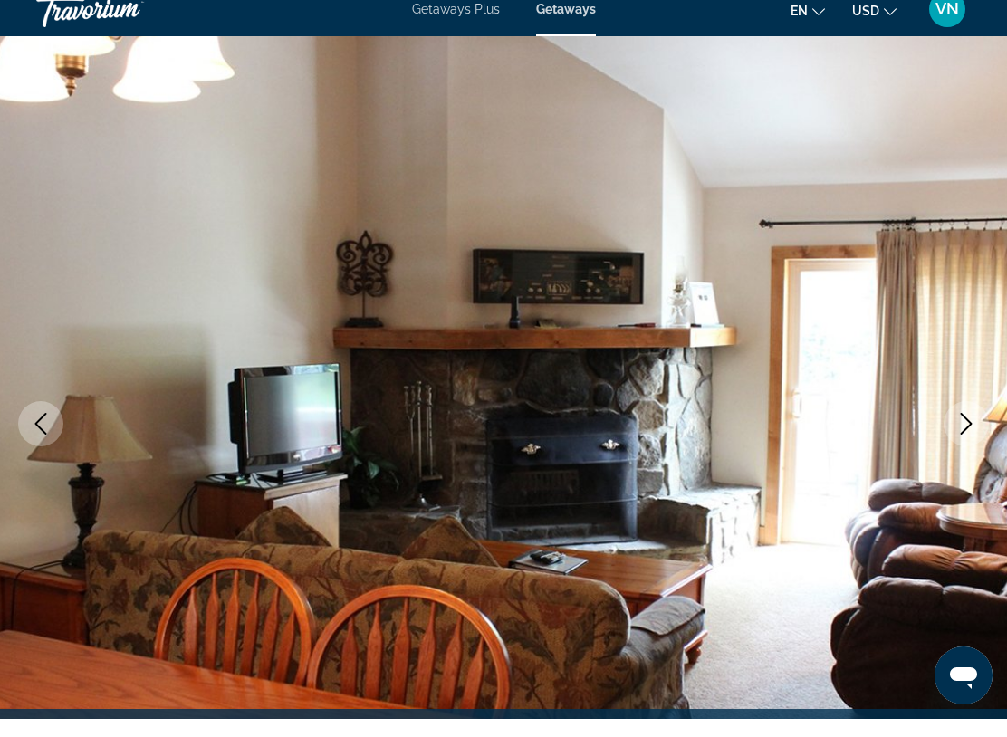
click at [964, 431] on icon "Next image" at bounding box center [967, 442] width 22 height 22
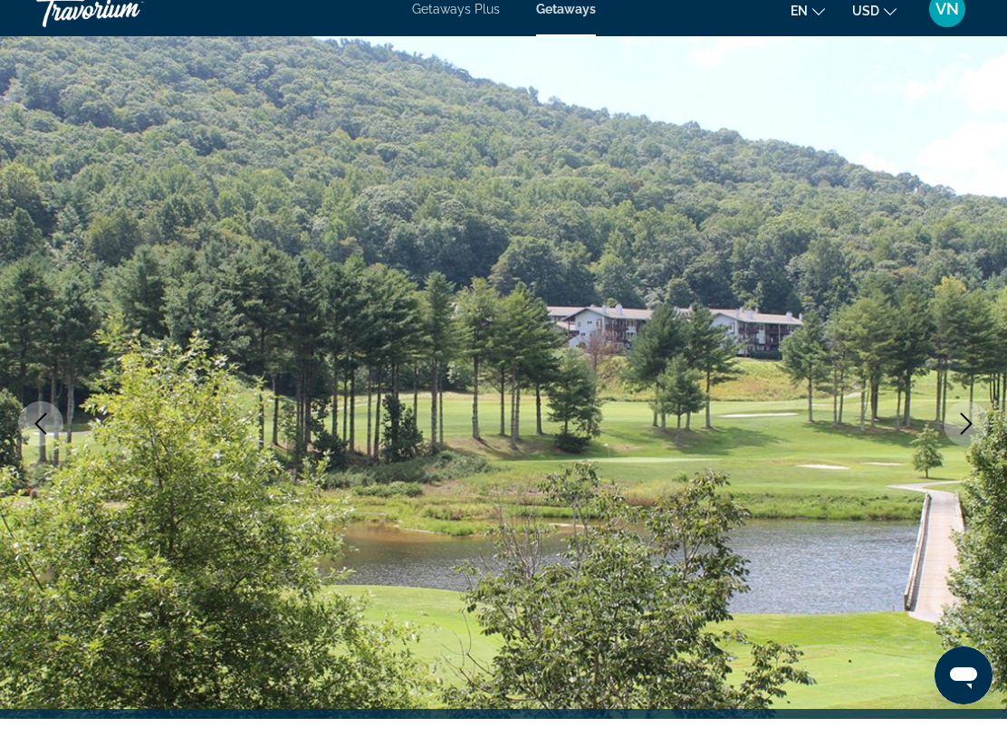
click at [967, 431] on icon "Next image" at bounding box center [967, 442] width 12 height 22
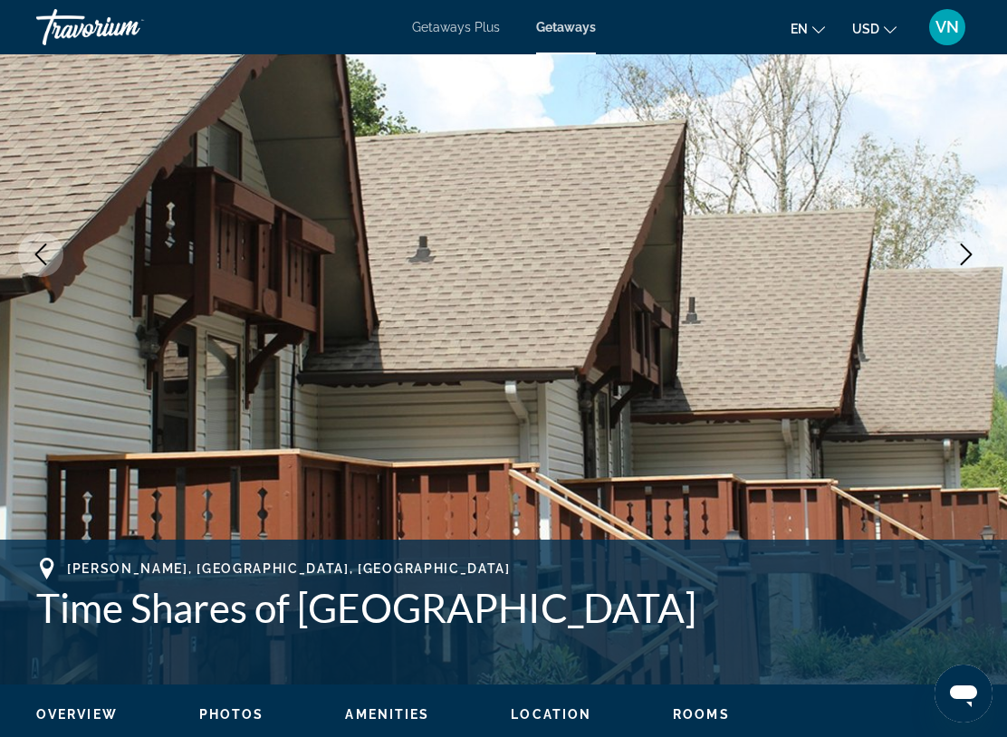
scroll to position [225, 0]
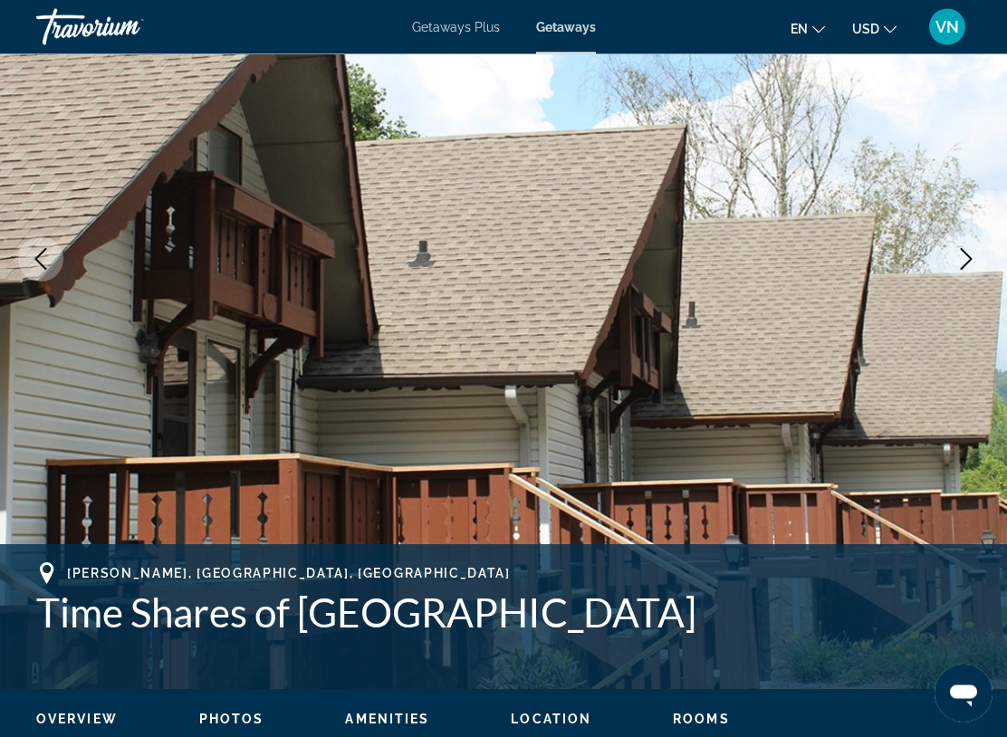
click at [959, 245] on button "Next image" at bounding box center [966, 259] width 45 height 45
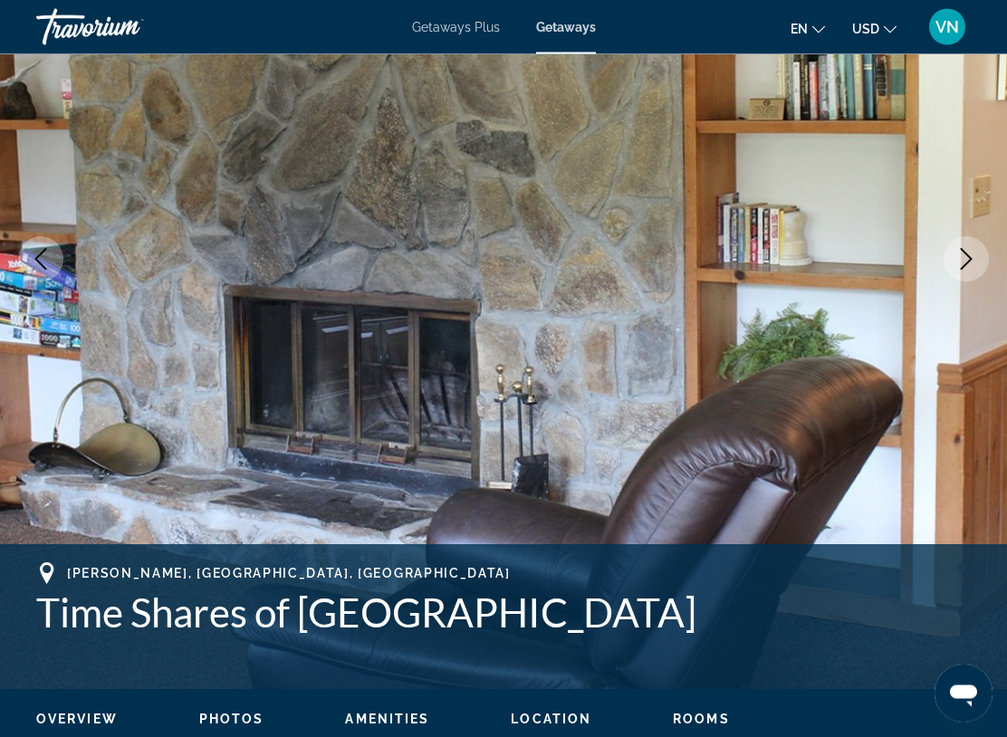
click at [943, 274] on img "Main content" at bounding box center [503, 260] width 1007 height 861
click at [953, 266] on button "Next image" at bounding box center [966, 259] width 45 height 45
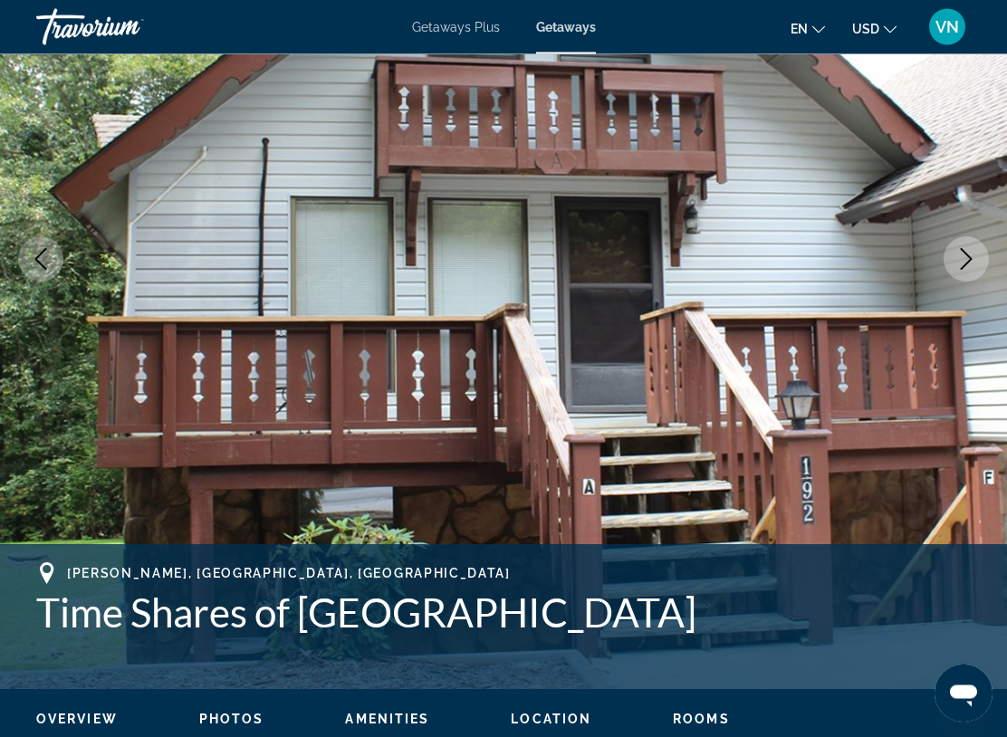
click at [964, 264] on icon "Next image" at bounding box center [967, 260] width 22 height 22
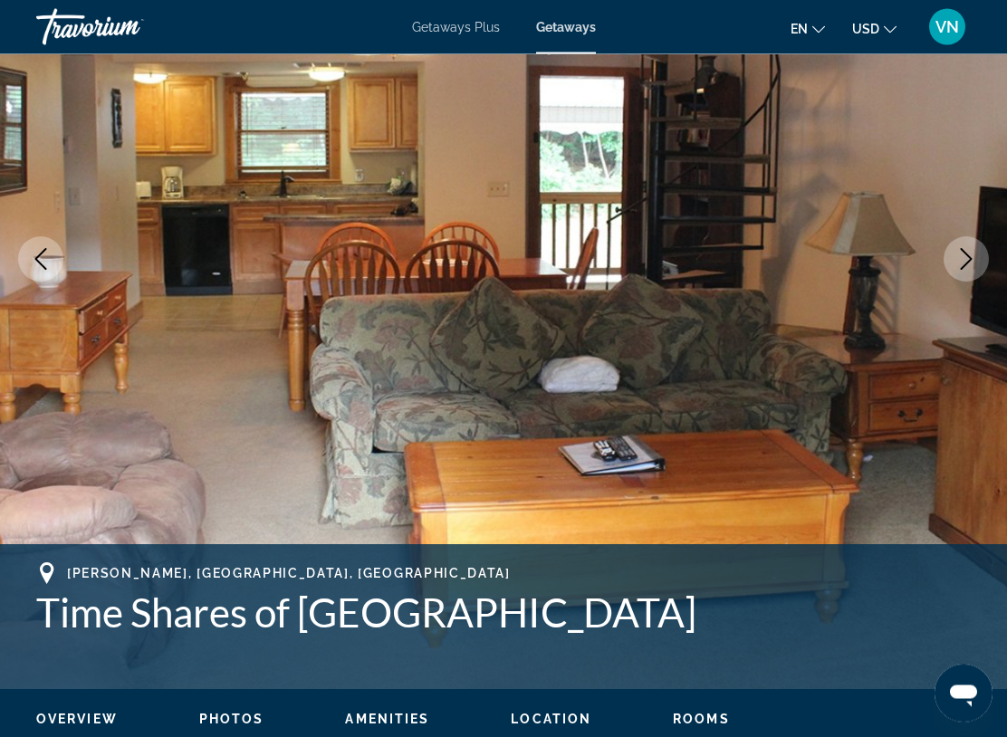
click at [977, 264] on button "Next image" at bounding box center [966, 259] width 45 height 45
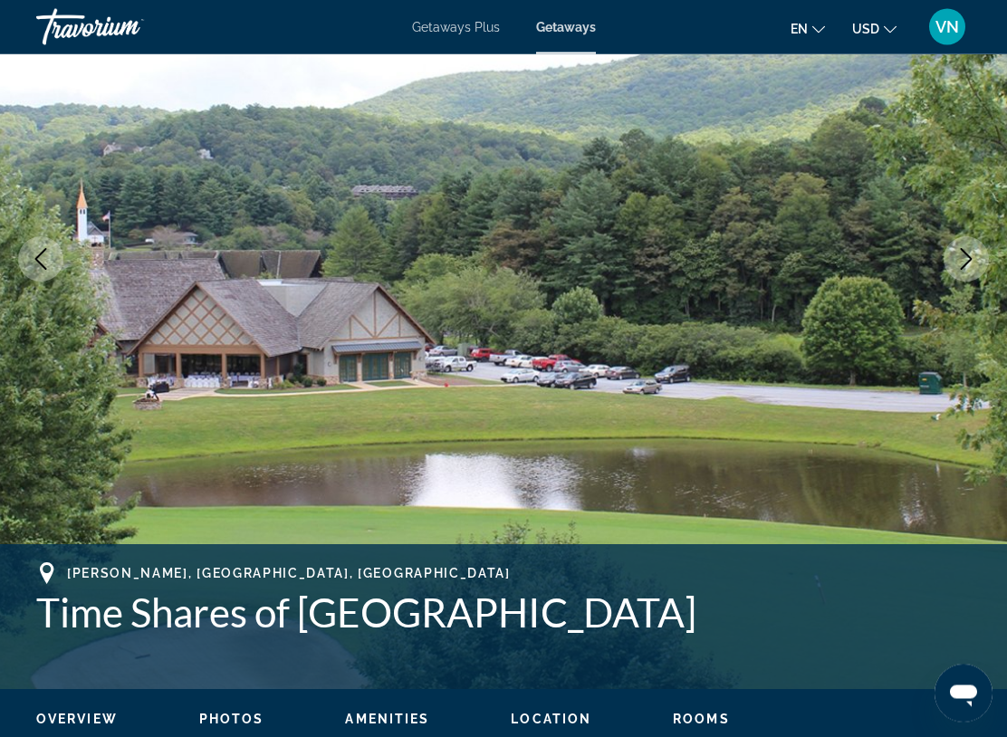
click at [967, 273] on button "Next image" at bounding box center [966, 259] width 45 height 45
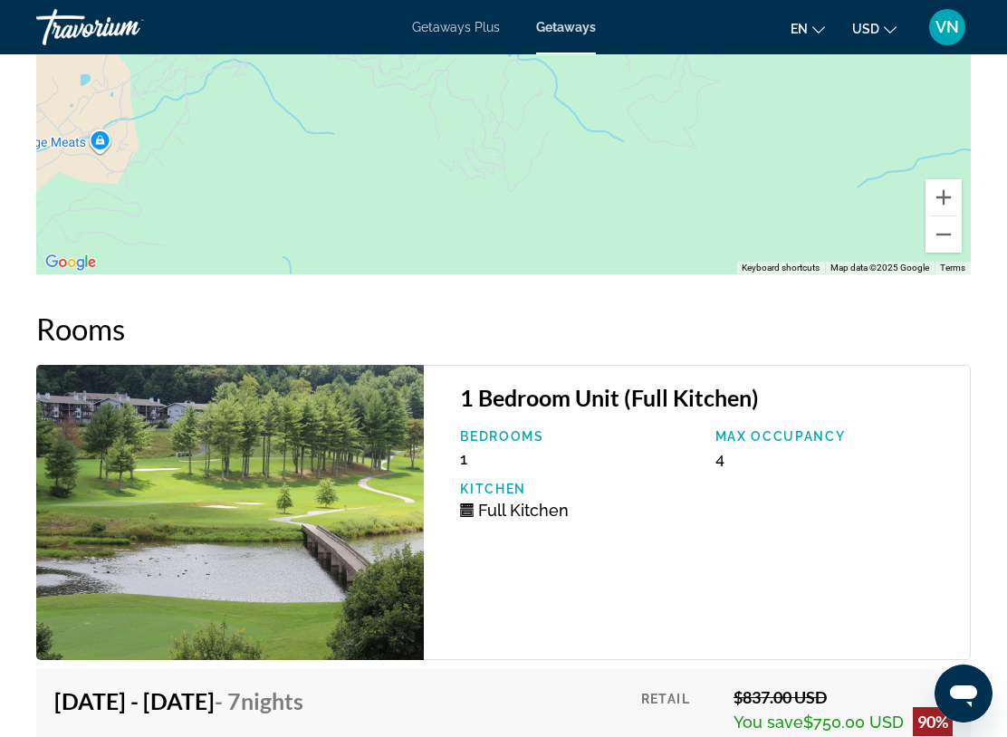
scroll to position [3746, 0]
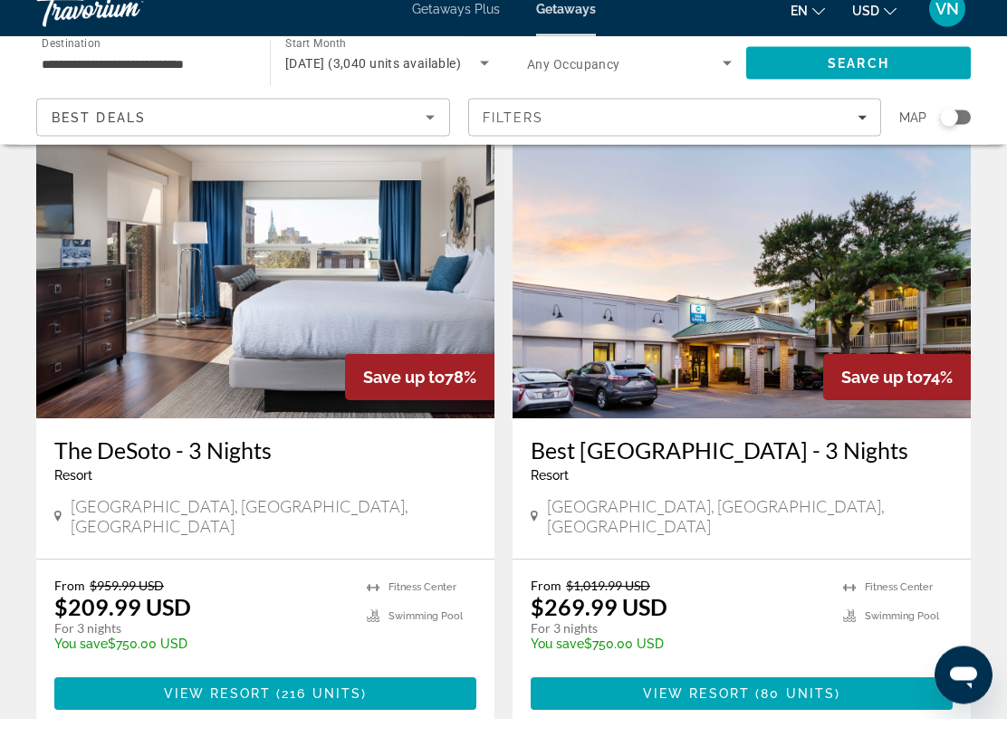
scroll to position [3342, 0]
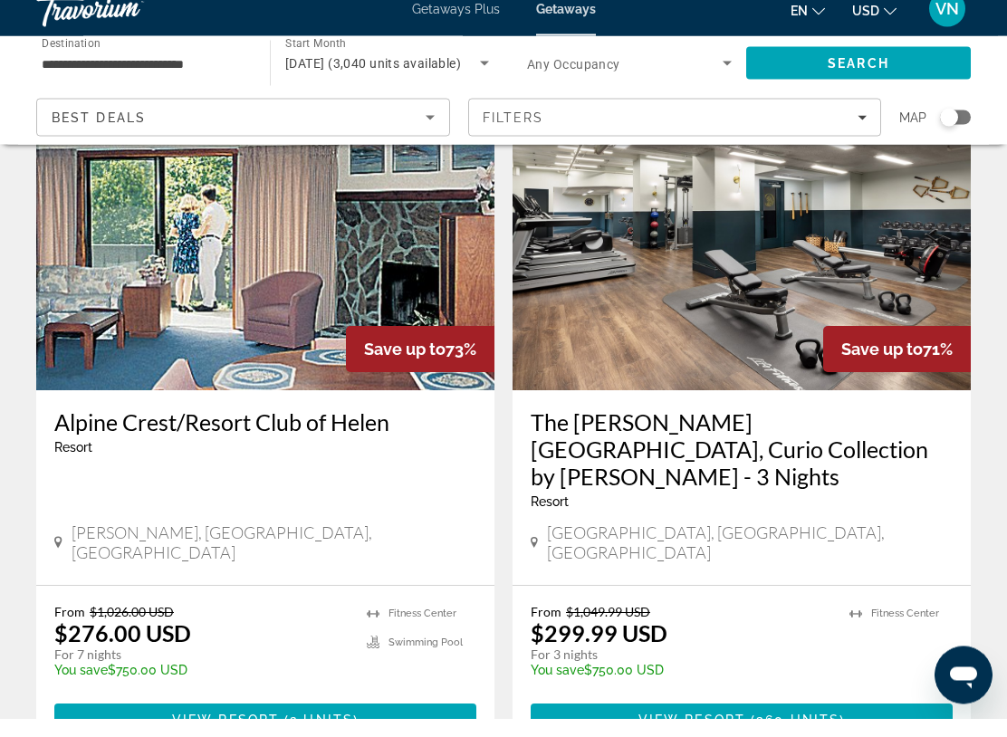
scroll to position [133, 0]
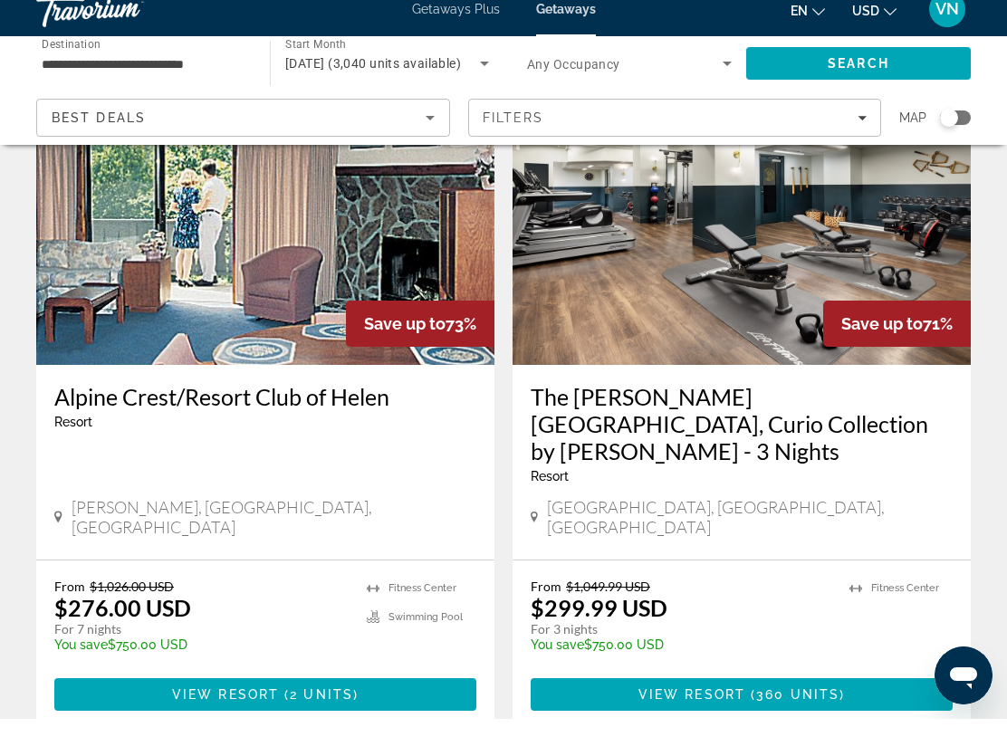
click at [400, 234] on img "Main content" at bounding box center [265, 238] width 458 height 290
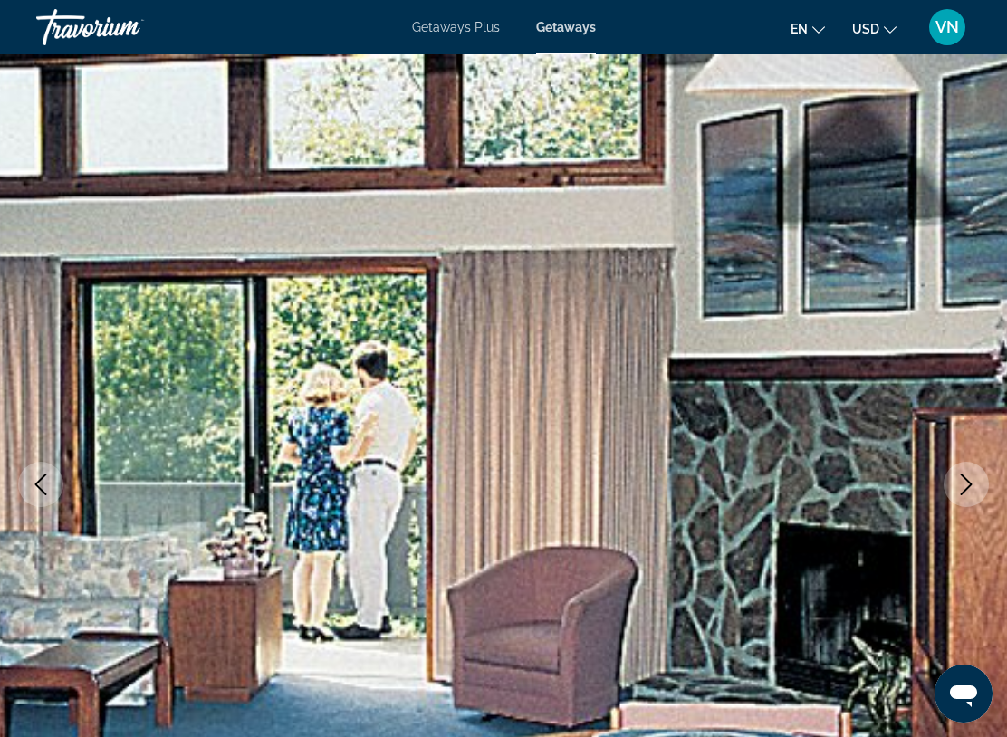
click at [959, 494] on icon "Next image" at bounding box center [967, 485] width 22 height 22
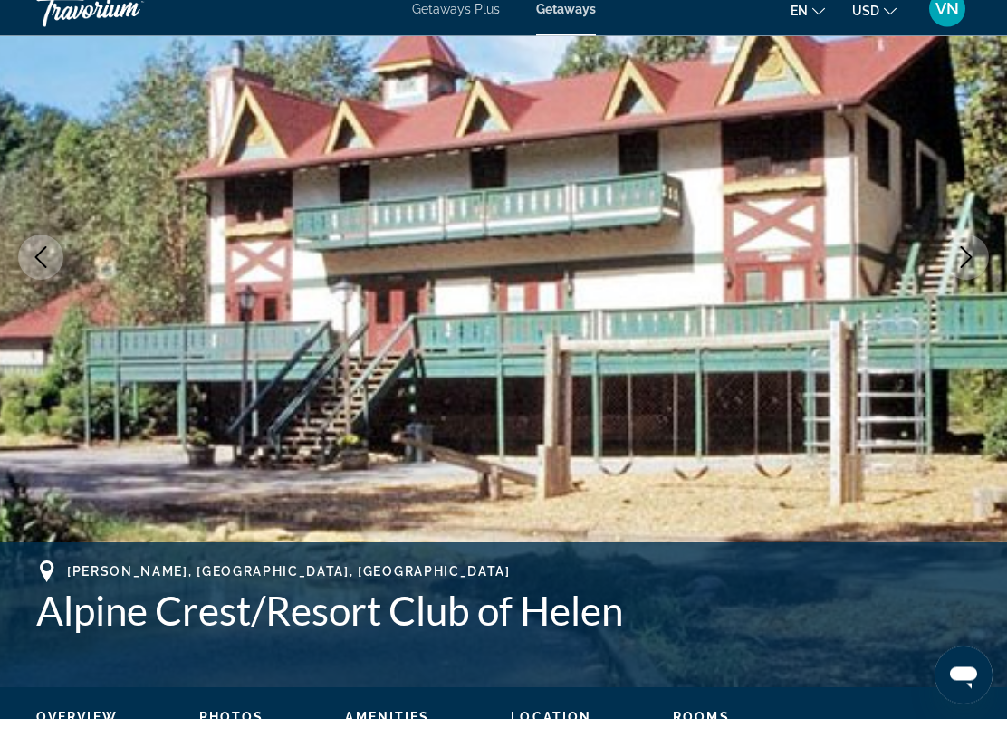
scroll to position [209, 0]
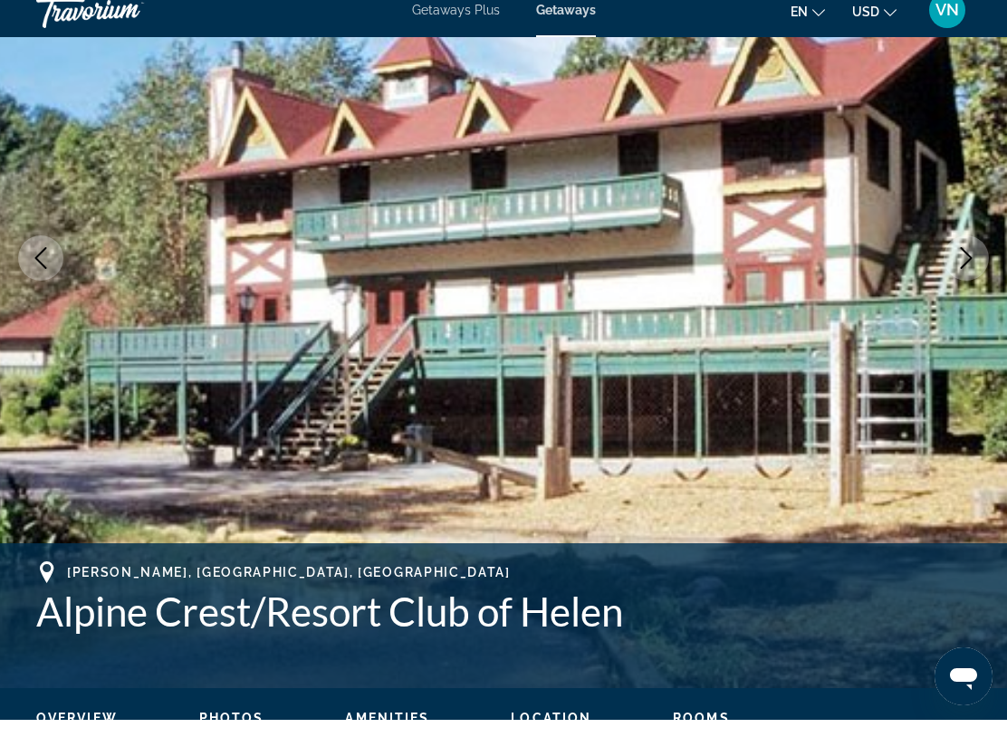
click at [967, 378] on img "Main content" at bounding box center [503, 275] width 1007 height 861
click at [942, 356] on img "Main content" at bounding box center [503, 275] width 1007 height 861
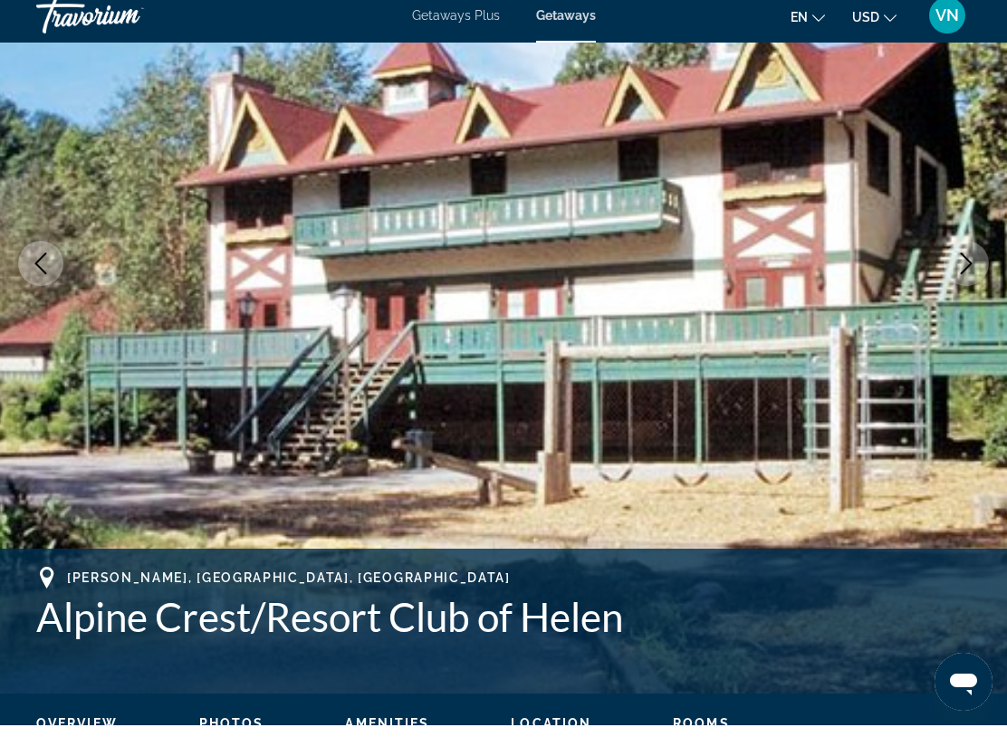
click at [938, 307] on img "Main content" at bounding box center [503, 275] width 1007 height 861
click at [983, 325] on img "Main content" at bounding box center [503, 275] width 1007 height 861
click at [997, 377] on img "Main content" at bounding box center [503, 275] width 1007 height 861
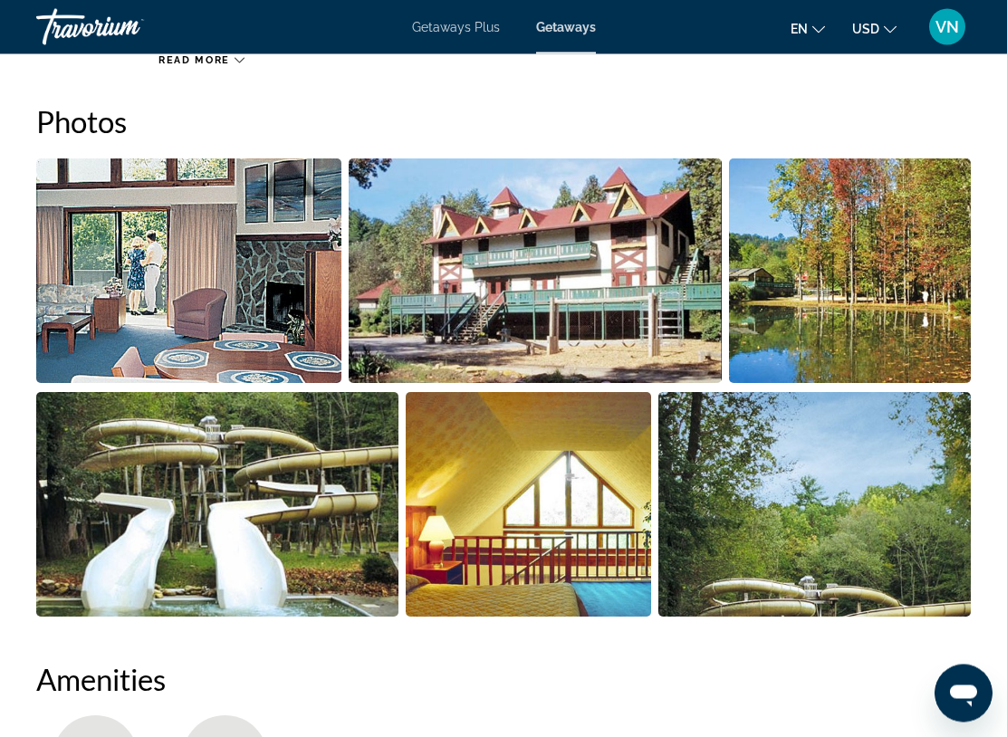
scroll to position [1156, 0]
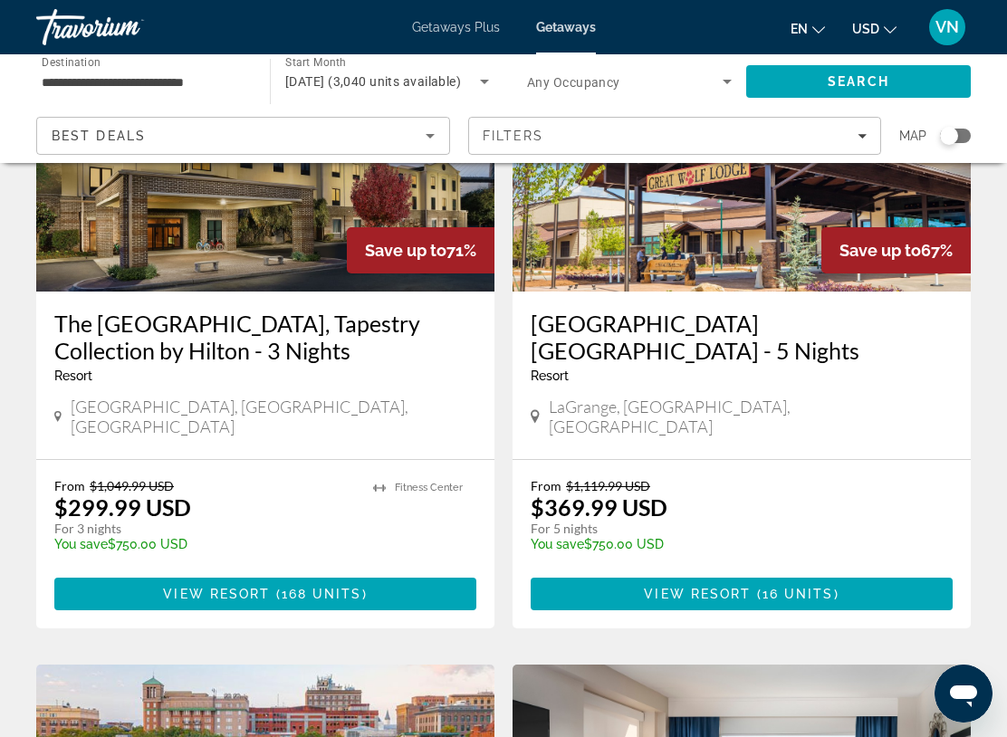
scroll to position [752, 0]
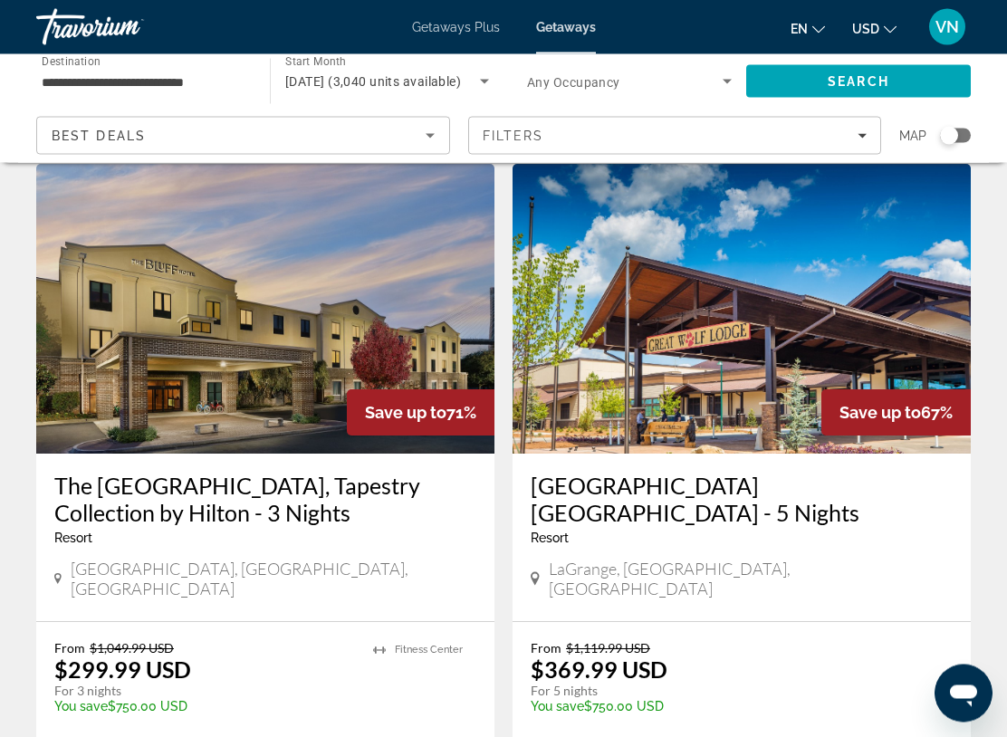
click at [640, 339] on img "Main content" at bounding box center [742, 310] width 458 height 290
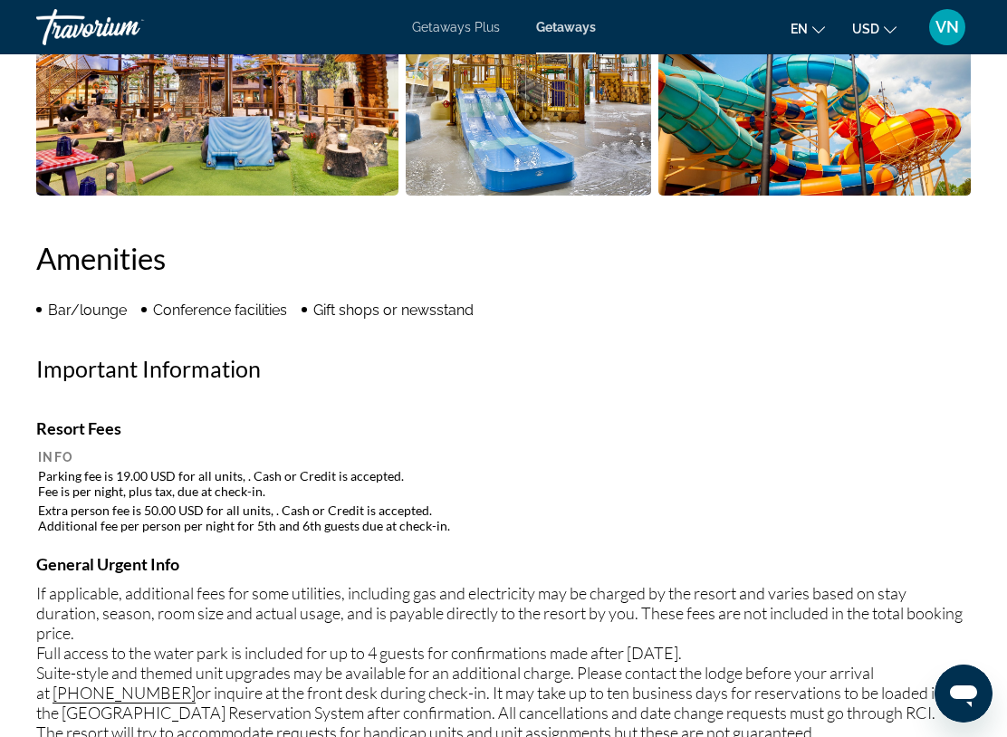
scroll to position [1569, 0]
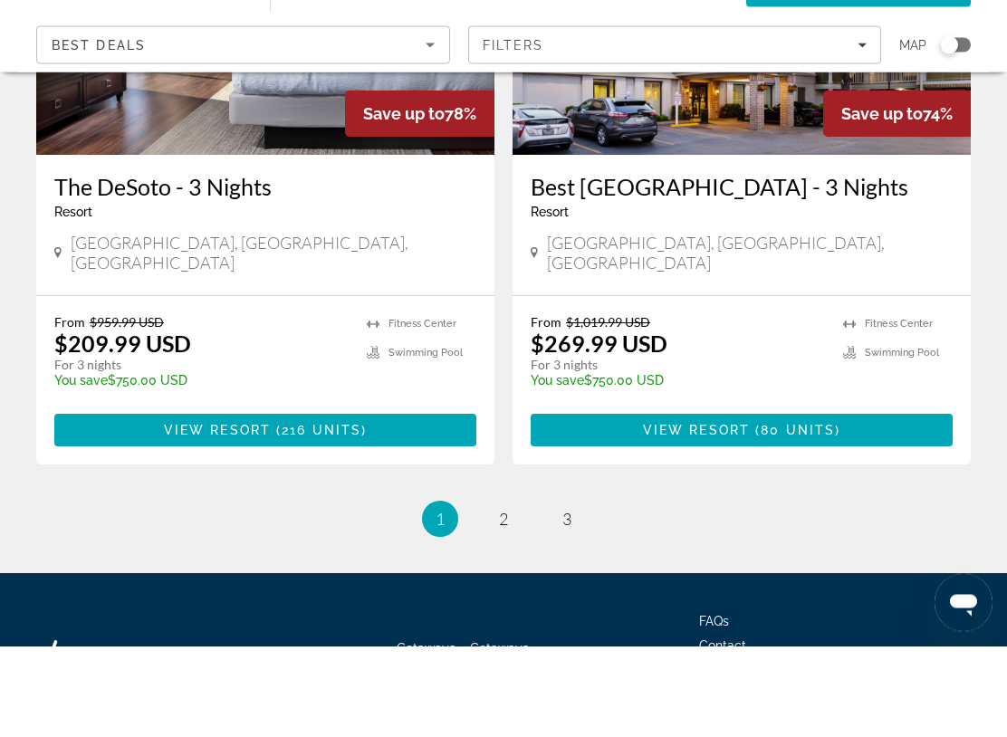
scroll to position [3562, 0]
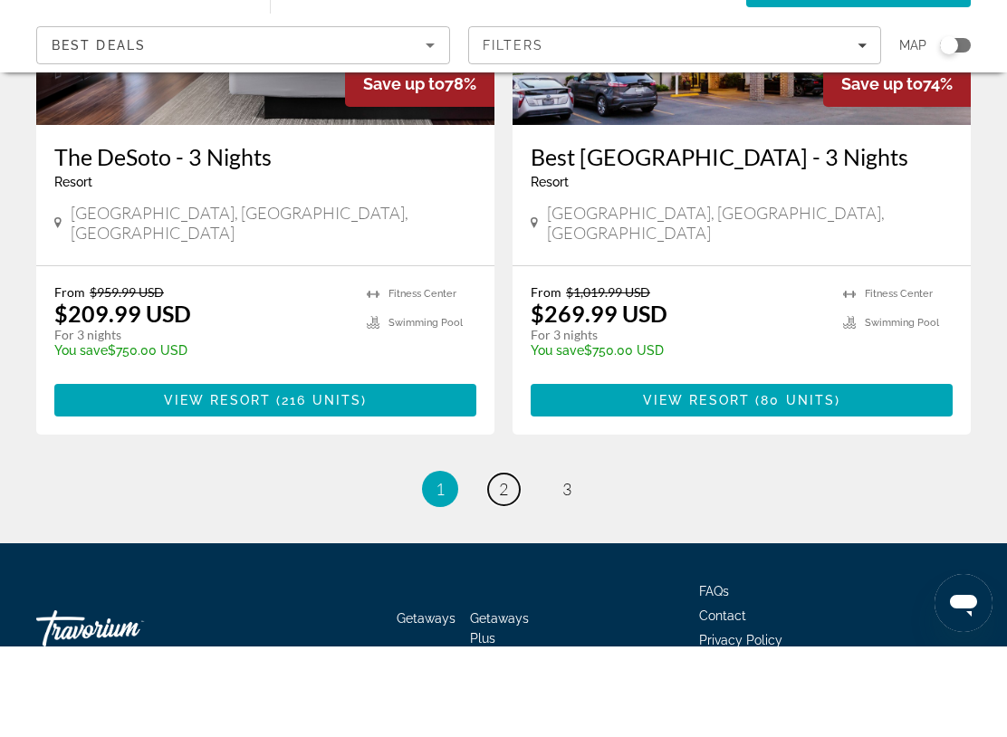
click at [515, 564] on link "page 2" at bounding box center [504, 580] width 32 height 32
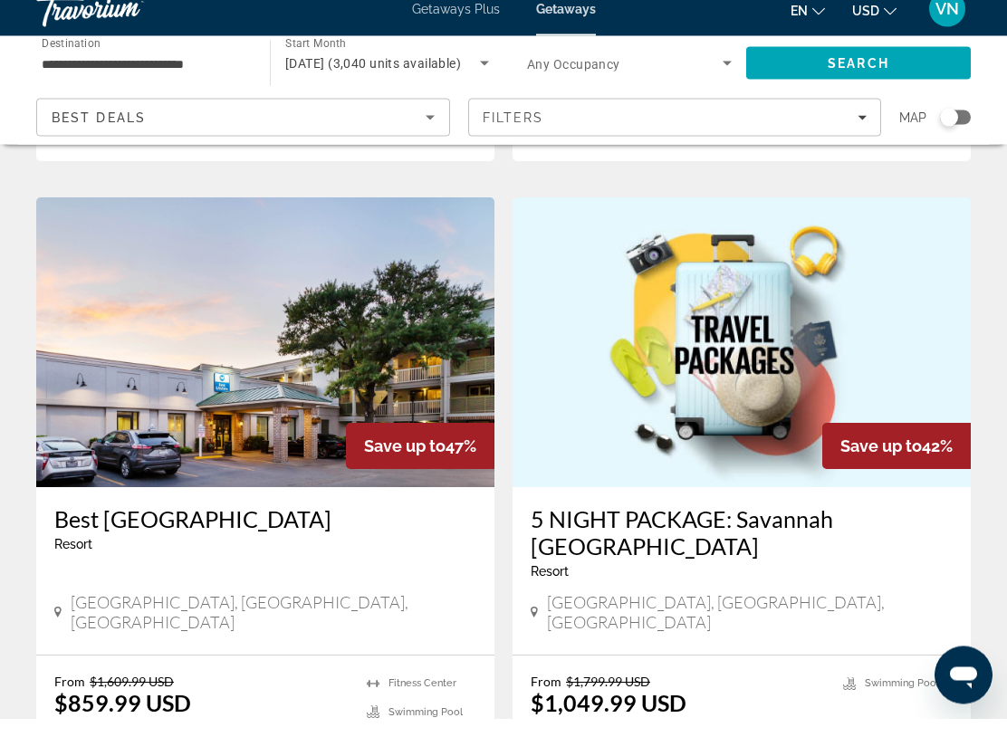
scroll to position [3353, 0]
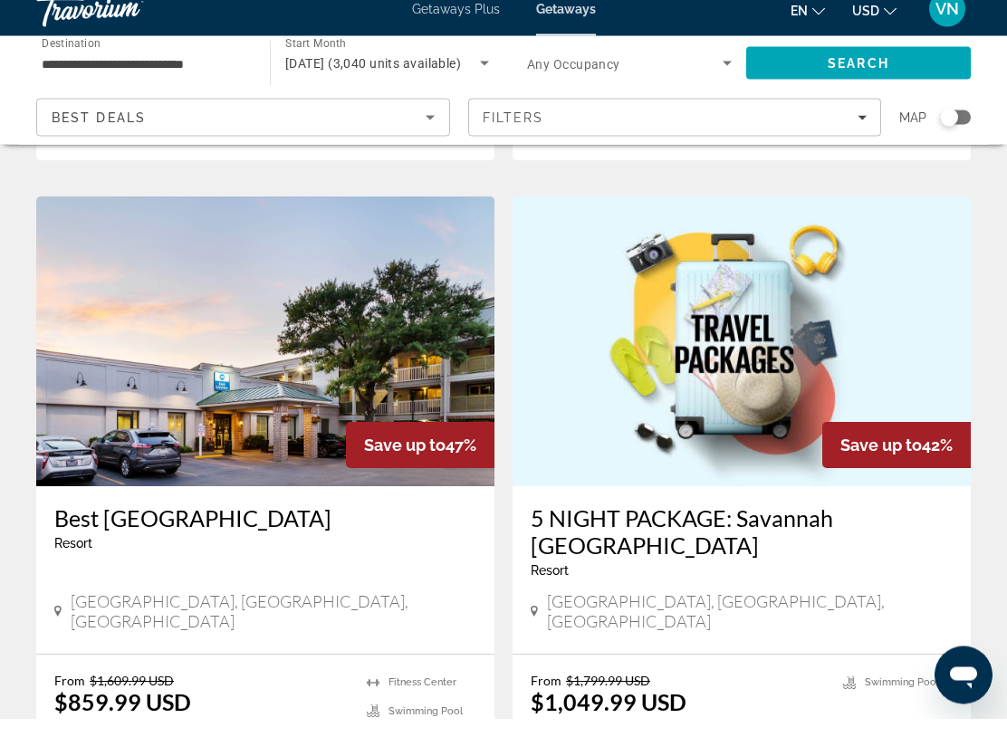
click at [683, 216] on img "Main content" at bounding box center [742, 361] width 458 height 290
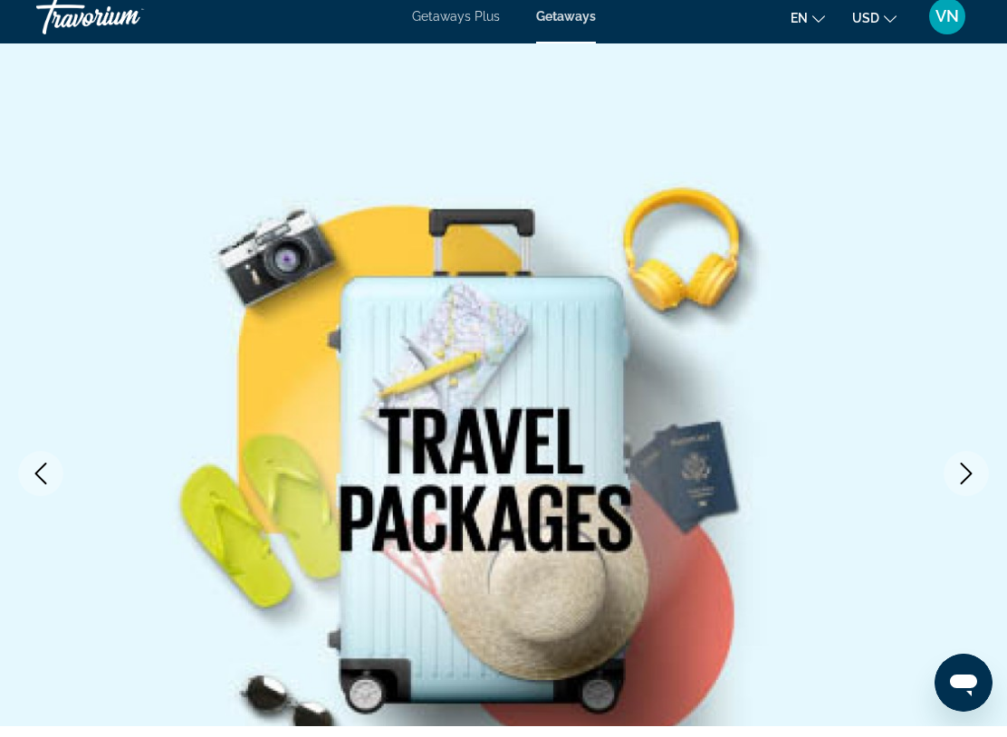
click at [957, 486] on button "Next image" at bounding box center [966, 484] width 45 height 45
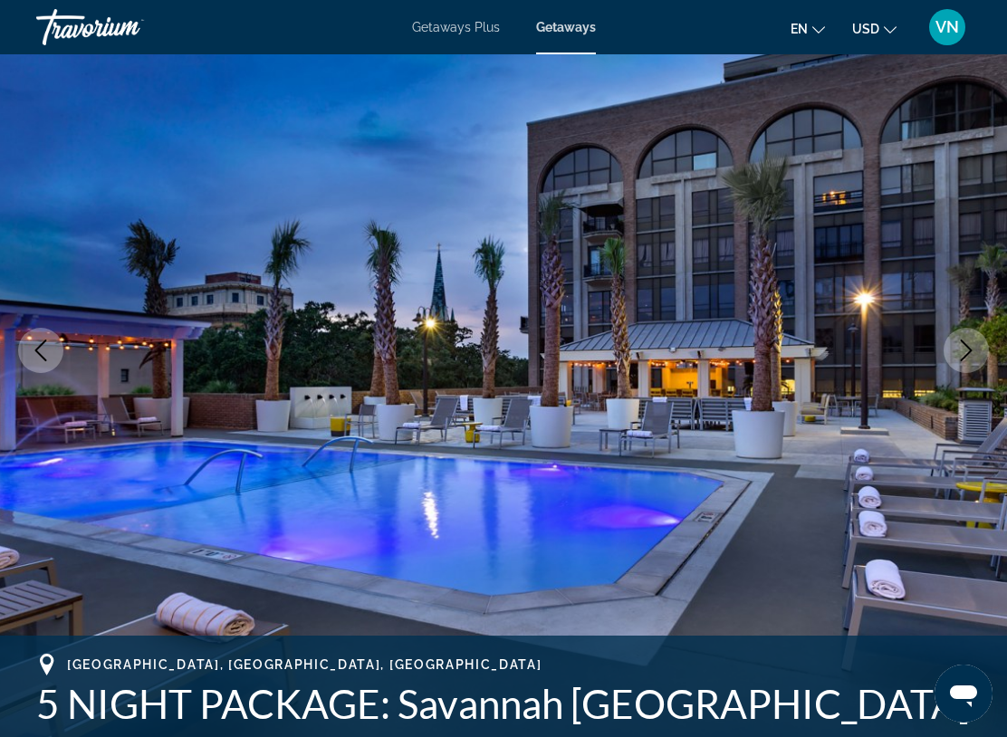
scroll to position [131, 0]
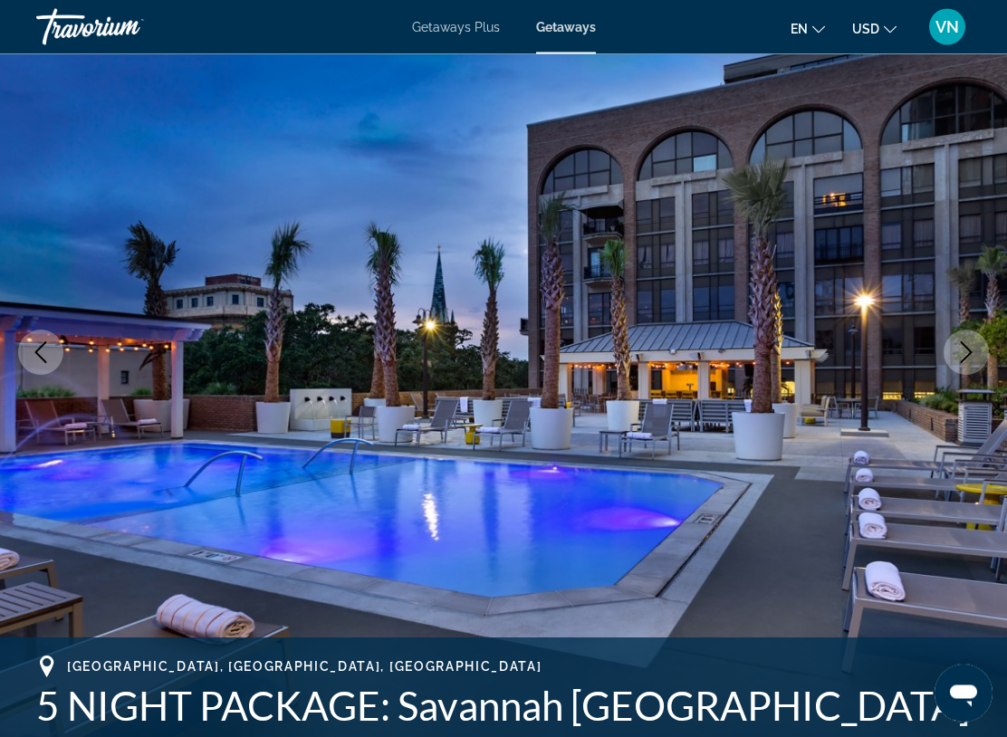
click at [947, 366] on img "Main content" at bounding box center [503, 353] width 1007 height 861
click at [986, 335] on img "Main content" at bounding box center [503, 353] width 1007 height 861
click at [958, 353] on icon "Next image" at bounding box center [967, 353] width 22 height 22
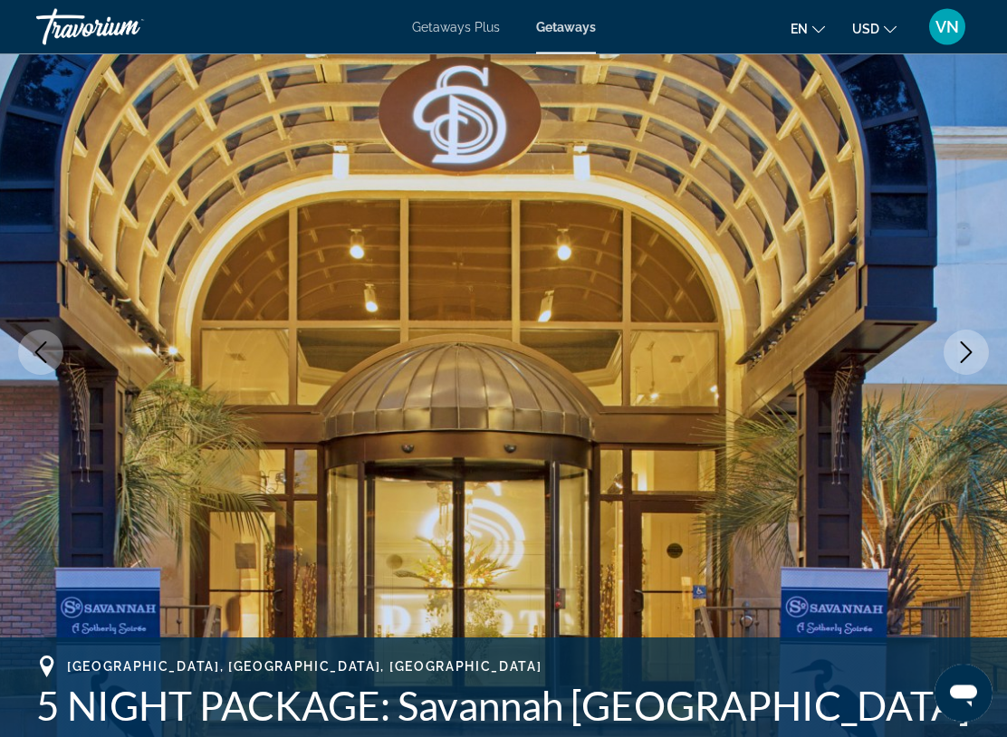
click at [953, 370] on button "Next image" at bounding box center [966, 353] width 45 height 45
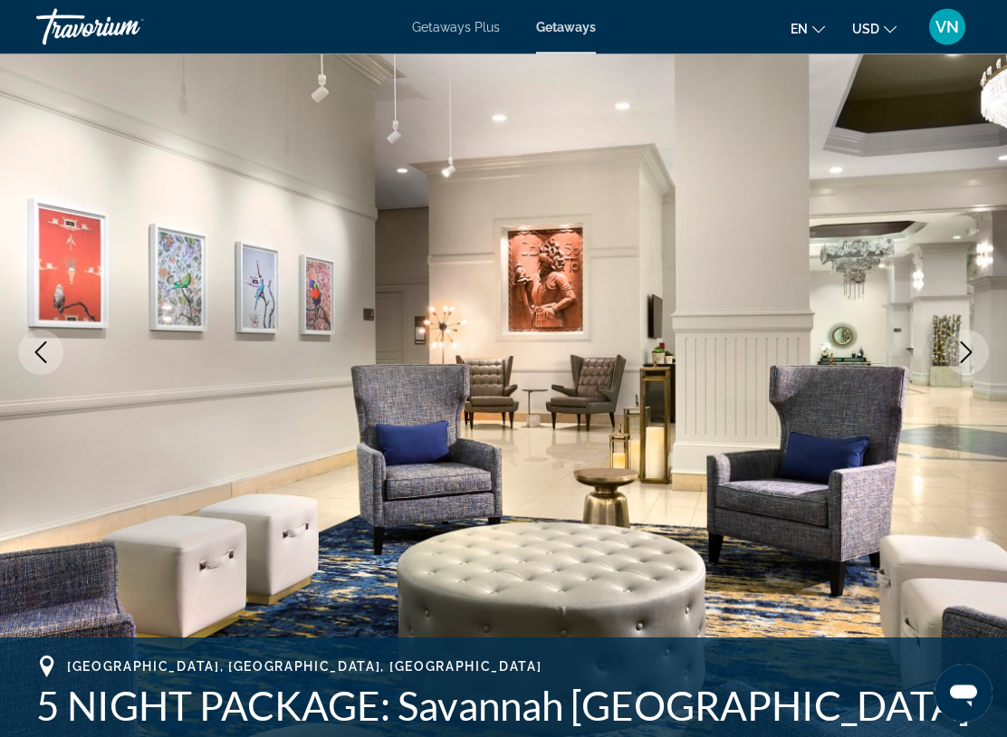
click at [955, 370] on button "Next image" at bounding box center [966, 353] width 45 height 45
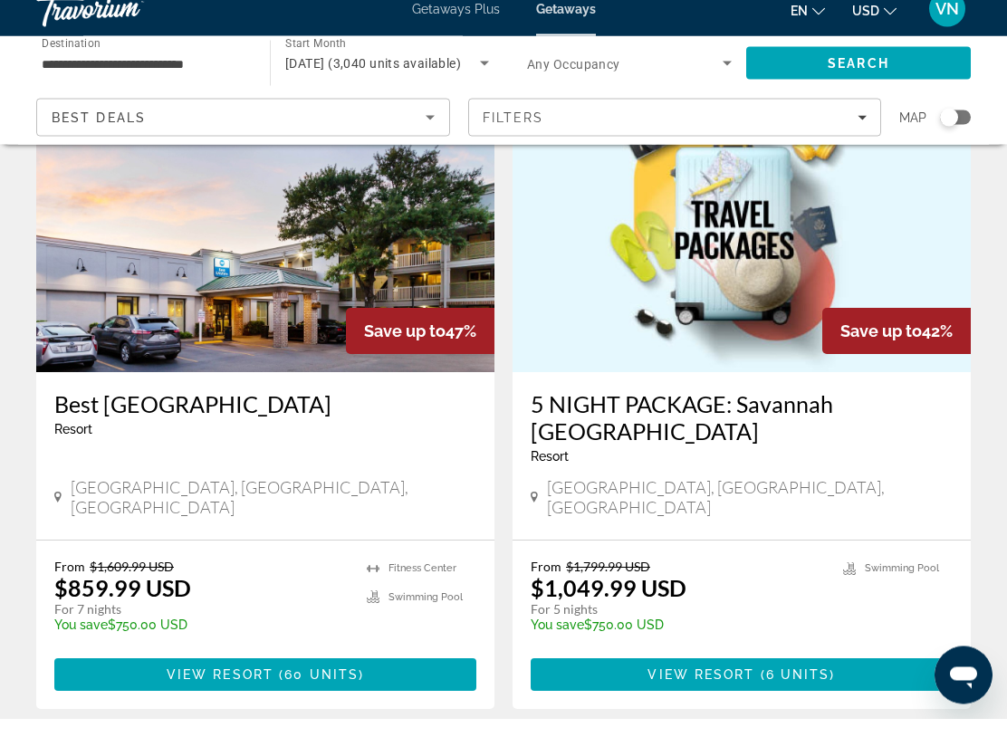
scroll to position [3589, 0]
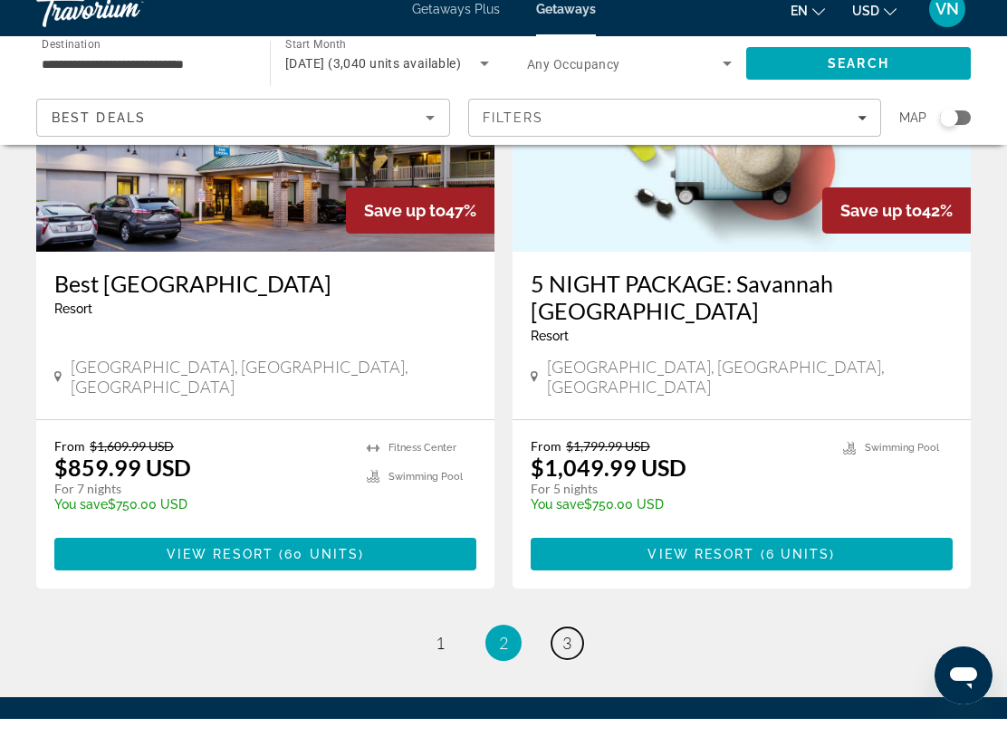
click at [572, 646] on link "page 3" at bounding box center [568, 662] width 32 height 32
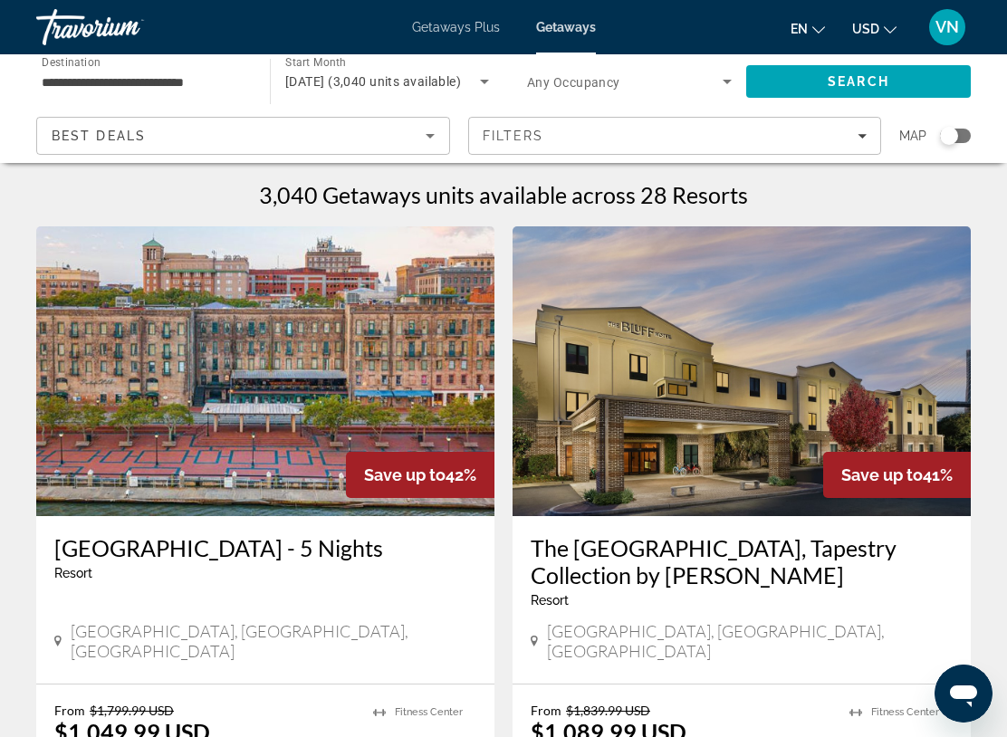
click at [464, 24] on span "Getaways Plus" at bounding box center [456, 27] width 88 height 14
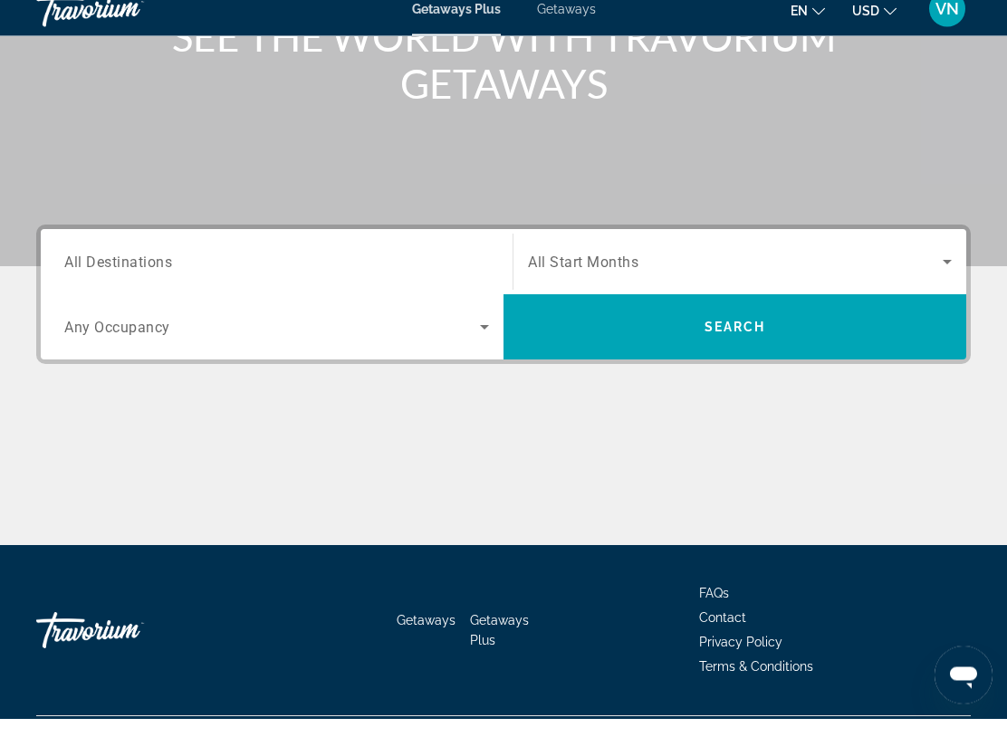
scroll to position [307, 0]
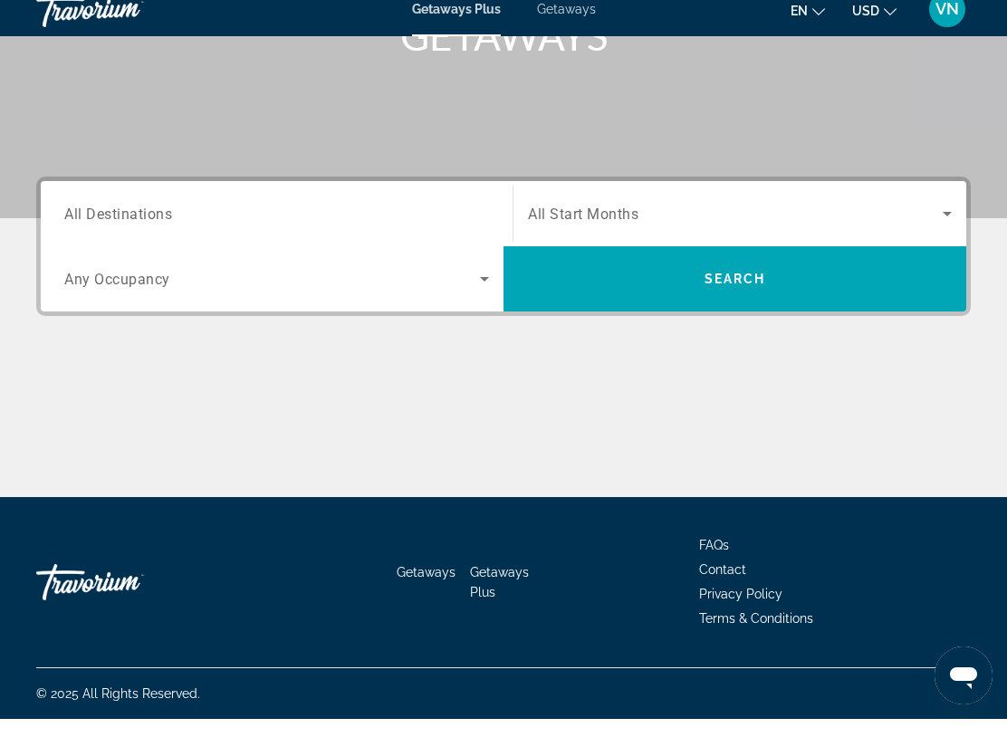
click at [122, 223] on span "All Destinations" at bounding box center [118, 231] width 108 height 17
click at [122, 222] on input "Destination All Destinations" at bounding box center [276, 233] width 425 height 22
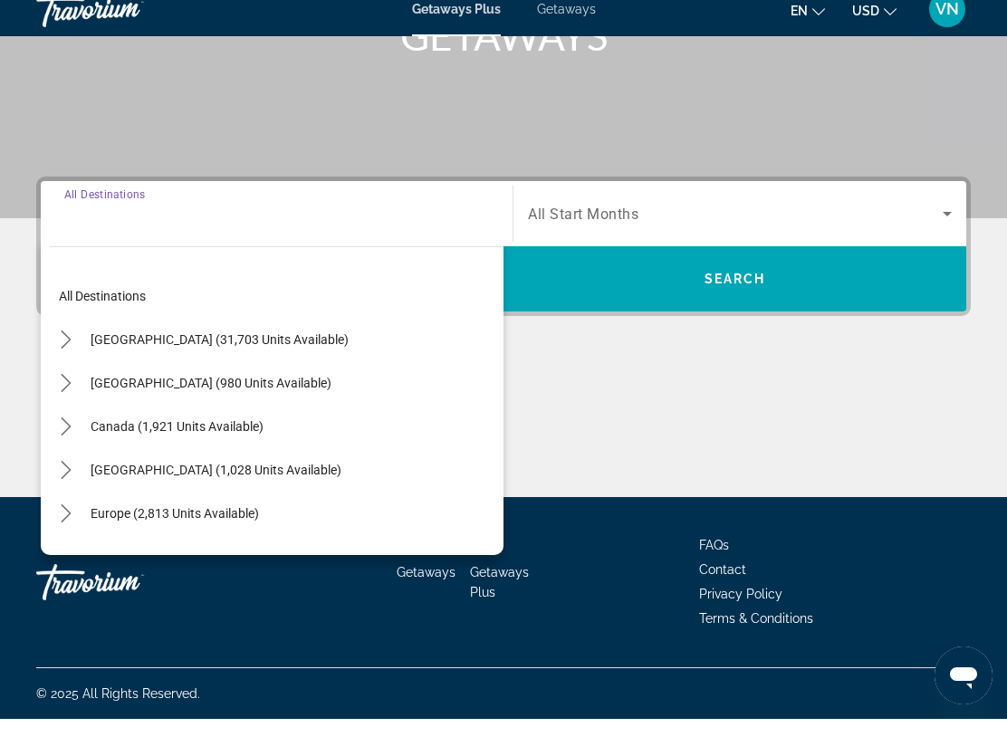
click at [204, 351] on span "[GEOGRAPHIC_DATA] (31,703 units available)" at bounding box center [220, 358] width 258 height 14
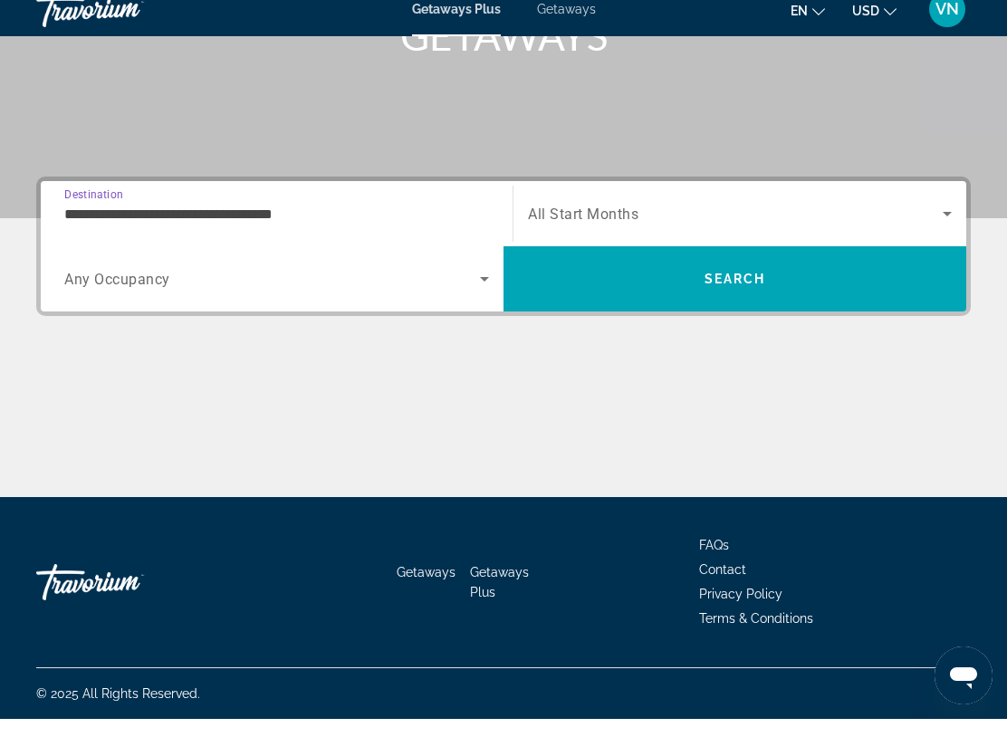
click at [144, 222] on input "**********" at bounding box center [276, 233] width 425 height 22
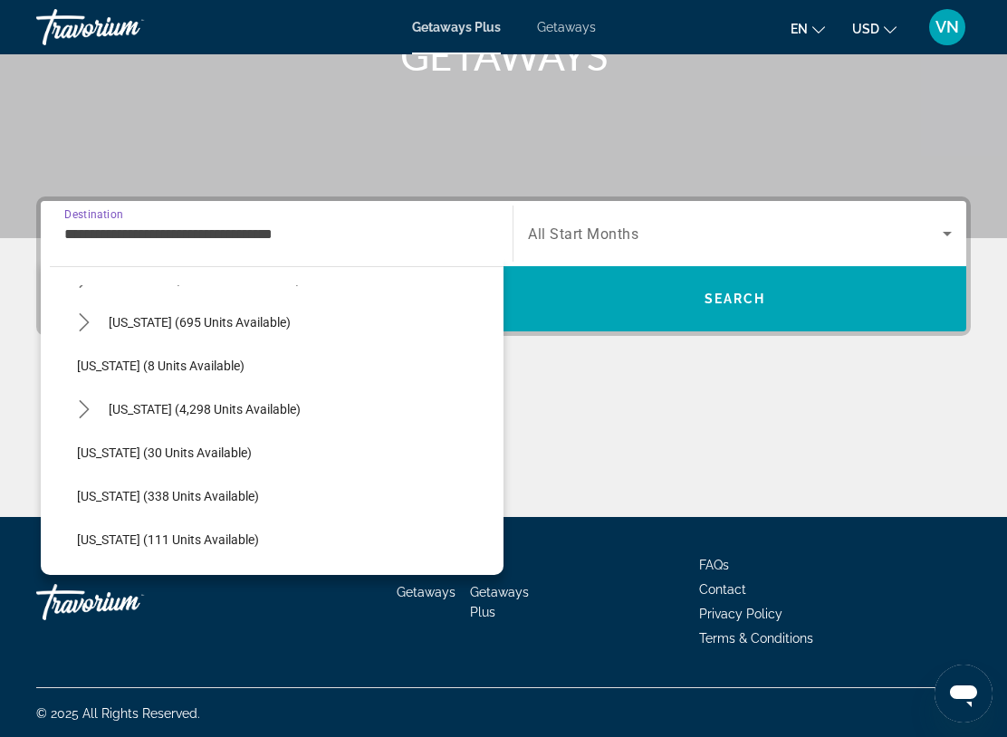
scroll to position [214, 0]
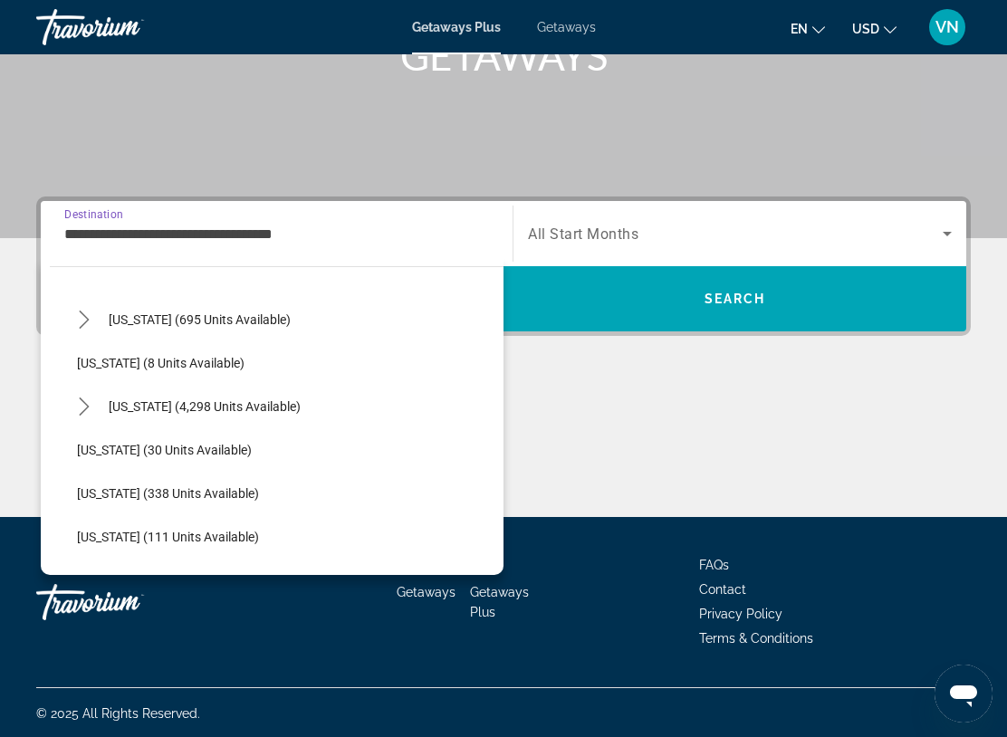
click at [205, 217] on div "**********" at bounding box center [276, 234] width 425 height 52
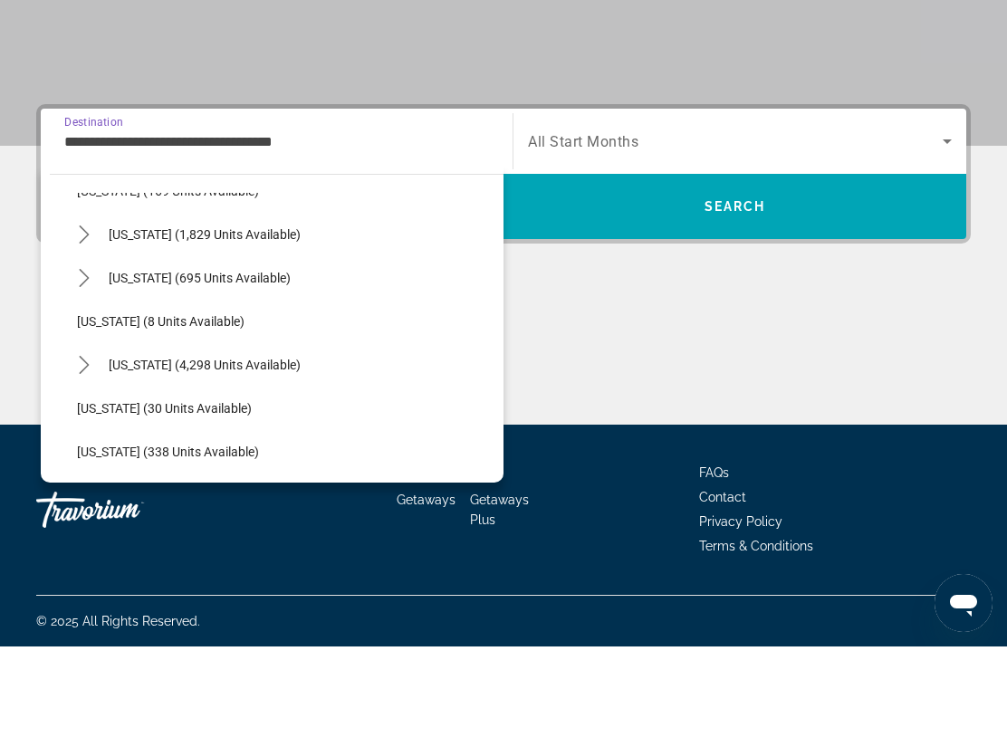
scroll to position [165, 0]
click at [139, 490] on span "[US_STATE] (30 units available)" at bounding box center [164, 497] width 175 height 14
type input "**********"
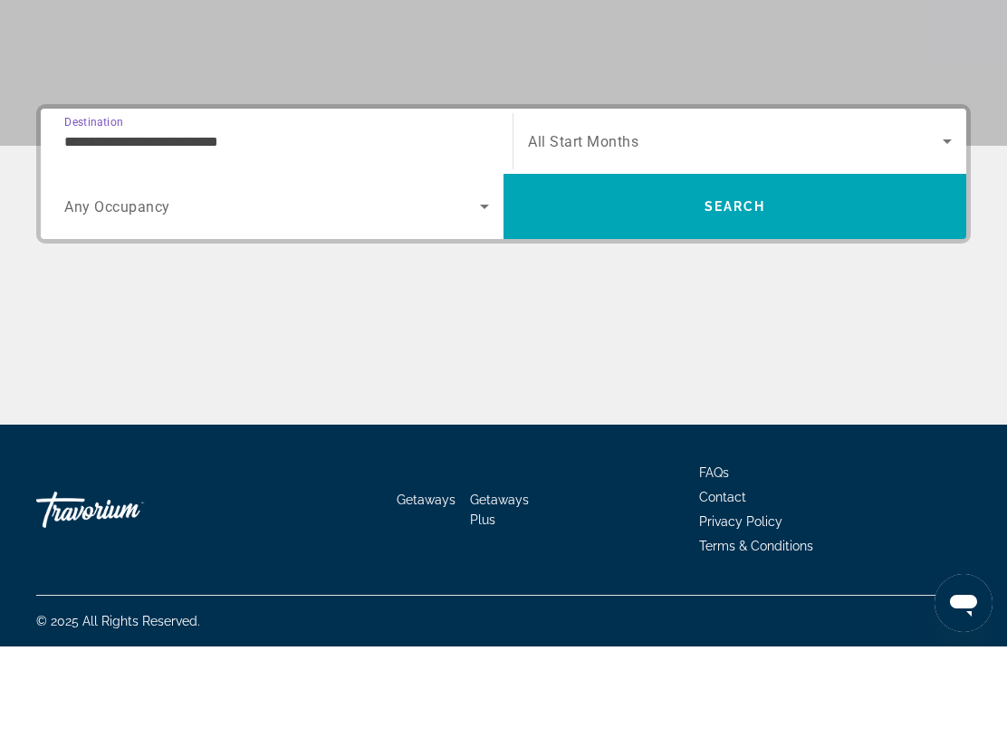
click at [618, 221] on span "Search widget" at bounding box center [735, 232] width 415 height 22
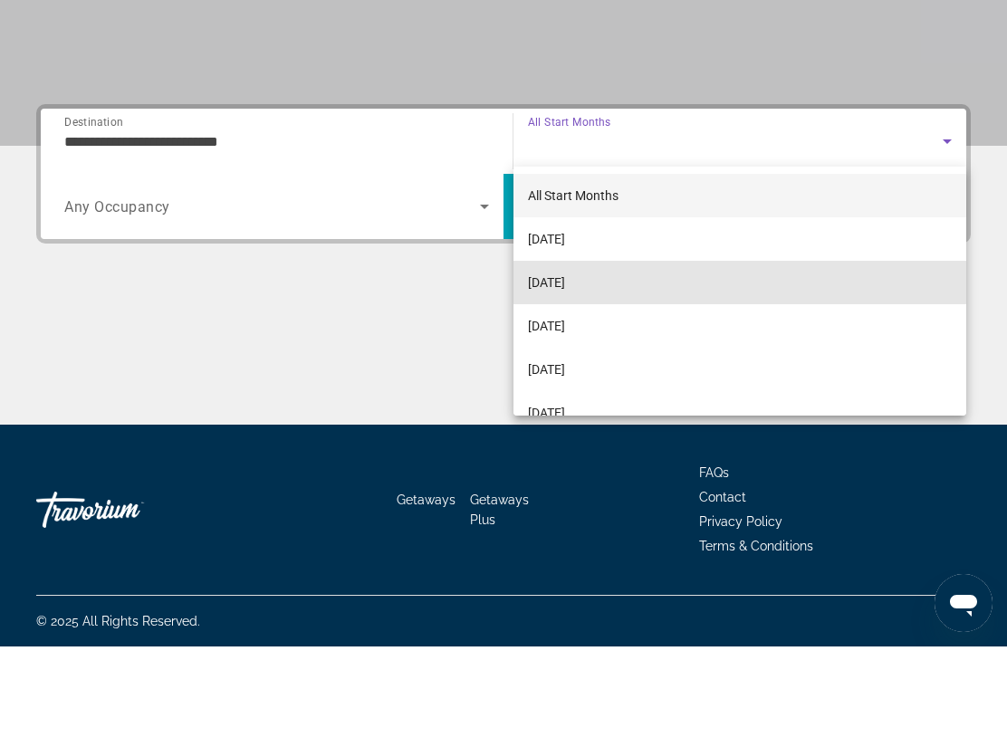
click at [574, 351] on mat-option "[DATE]" at bounding box center [740, 372] width 453 height 43
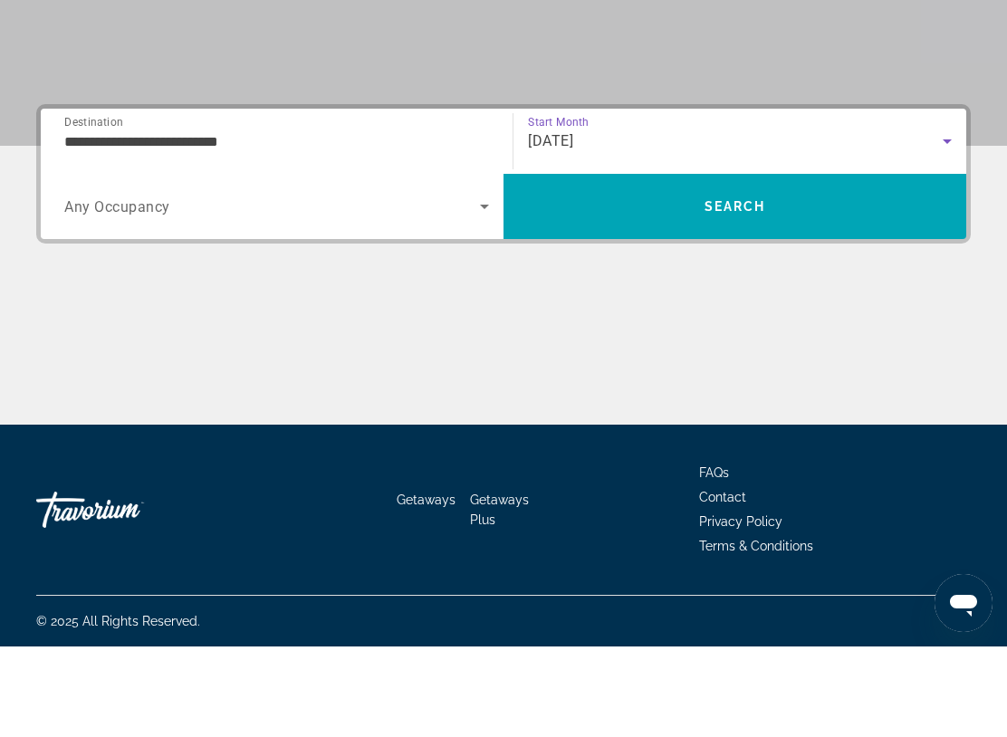
click at [734, 290] on span "Search" at bounding box center [736, 297] width 62 height 14
